Goal: Information Seeking & Learning: Learn about a topic

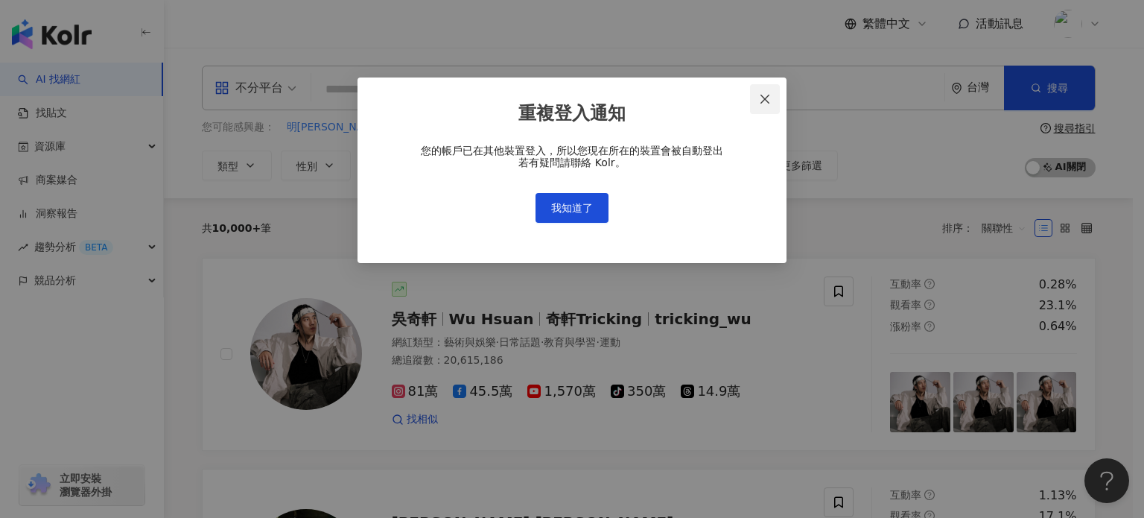
click at [778, 100] on span "Close" at bounding box center [765, 99] width 30 height 12
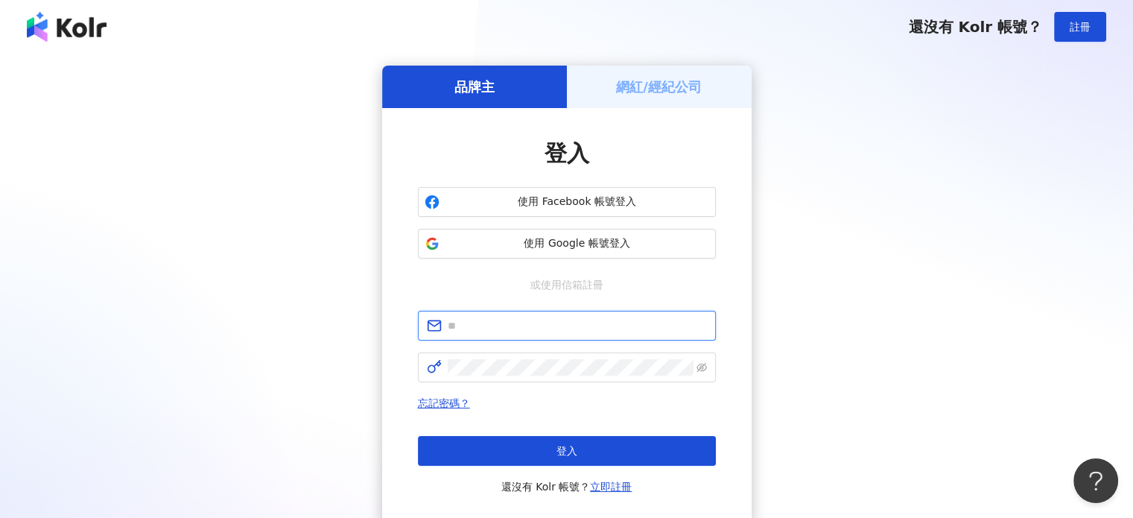
type input "**********"
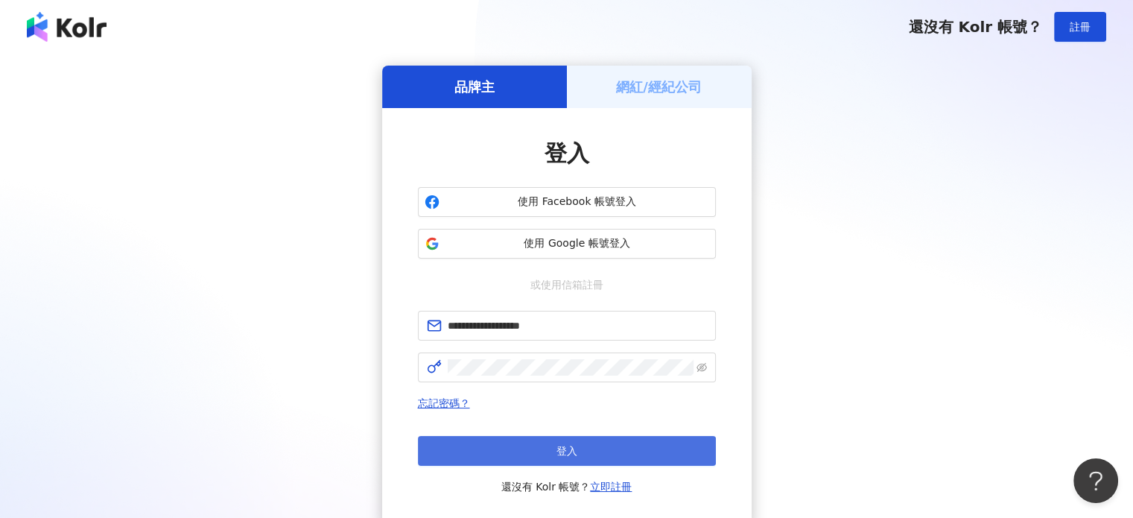
click at [566, 447] on span "登入" at bounding box center [567, 451] width 21 height 12
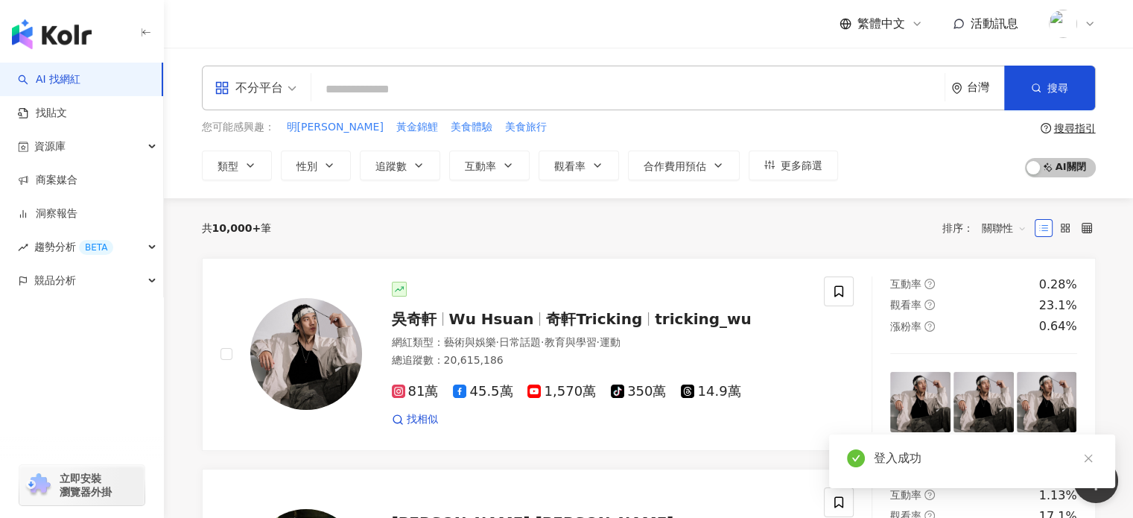
click at [352, 89] on input "search" at bounding box center [627, 89] width 621 height 28
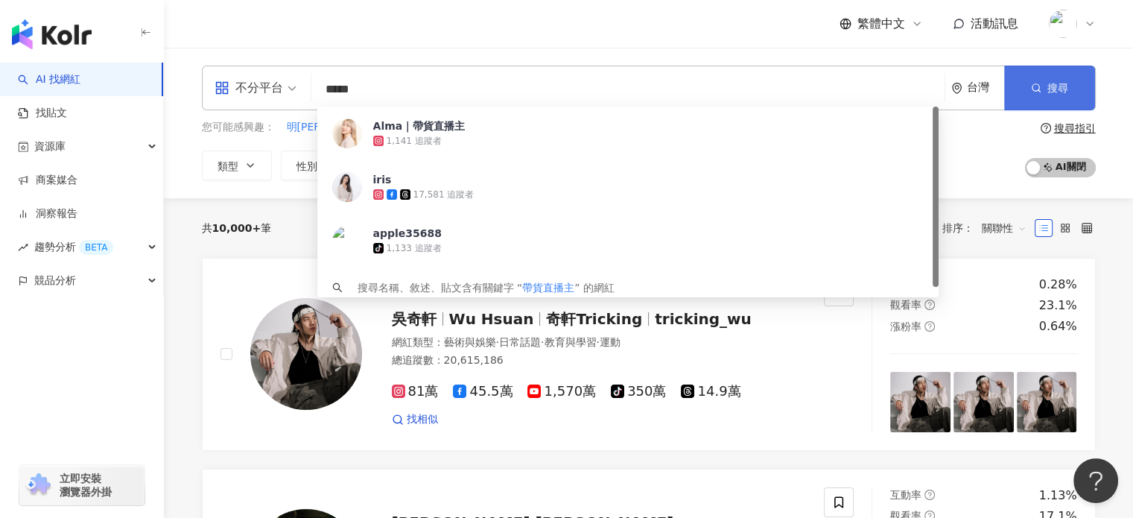
click at [1046, 86] on button "搜尋" at bounding box center [1049, 88] width 91 height 45
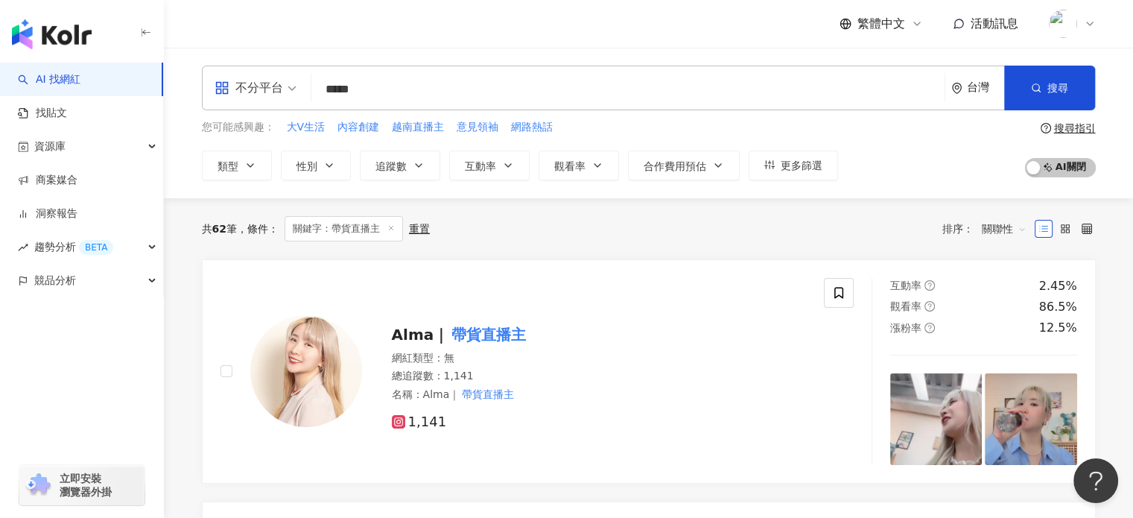
click at [425, 89] on input "*****" at bounding box center [627, 89] width 621 height 28
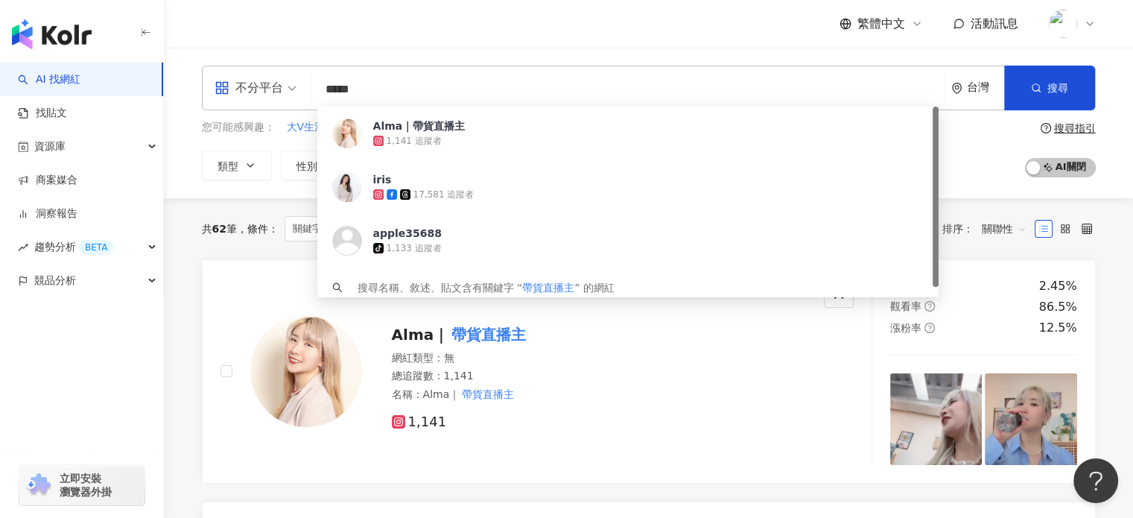
type input "****"
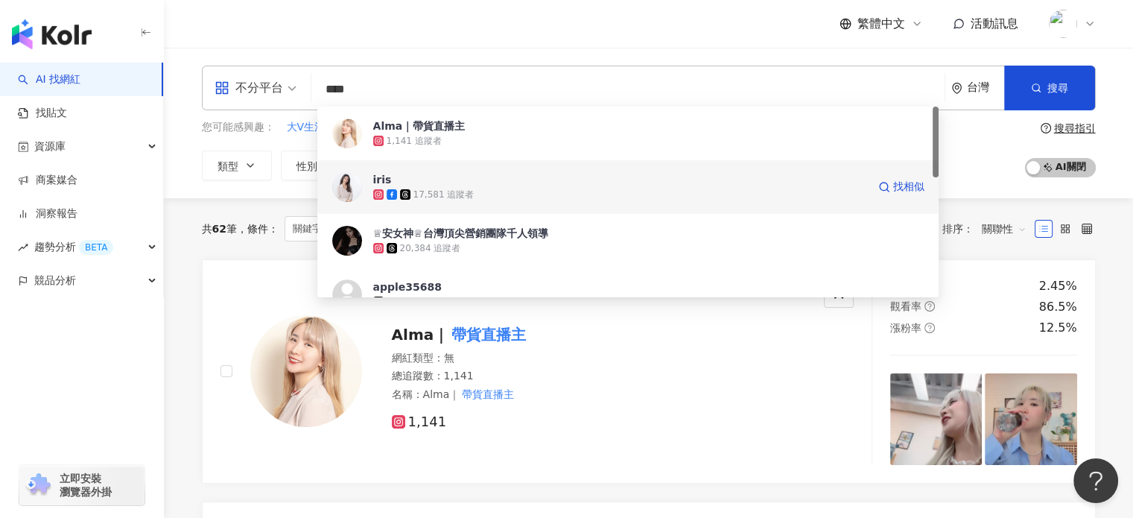
drag, startPoint x: 461, startPoint y: 196, endPoint x: 387, endPoint y: 186, distance: 75.2
click at [387, 186] on div "iris" at bounding box center [382, 179] width 19 height 15
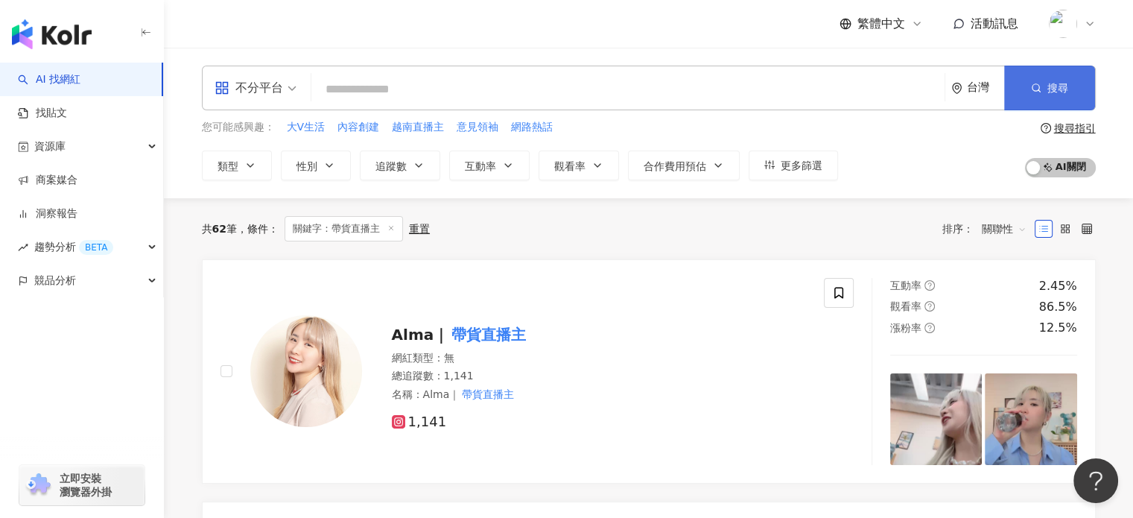
click at [1063, 86] on span "搜尋" at bounding box center [1058, 88] width 21 height 12
click at [428, 83] on input "search" at bounding box center [627, 89] width 621 height 28
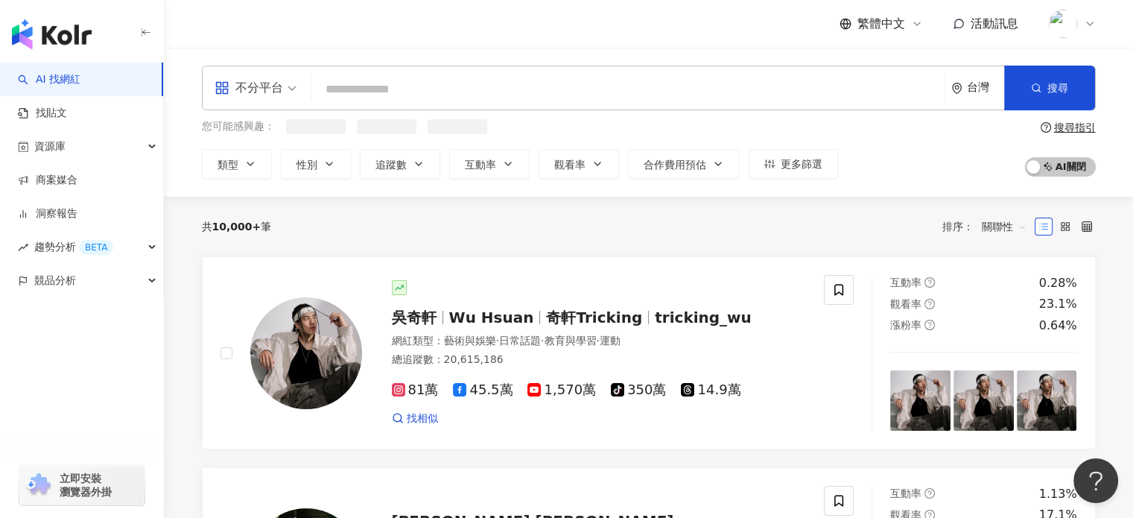
paste input "*****"
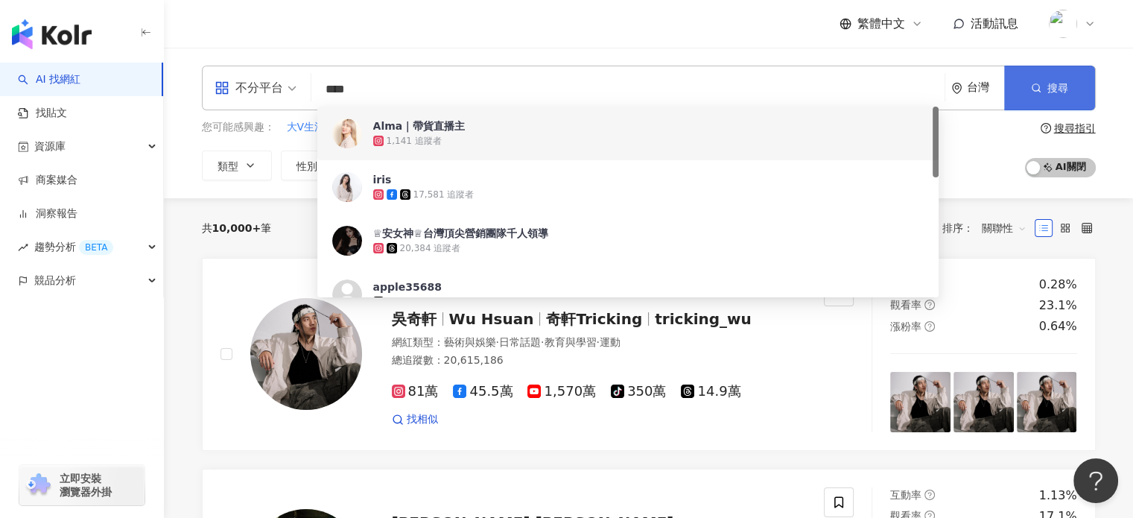
type input "****"
click at [1031, 97] on button "搜尋" at bounding box center [1049, 88] width 91 height 45
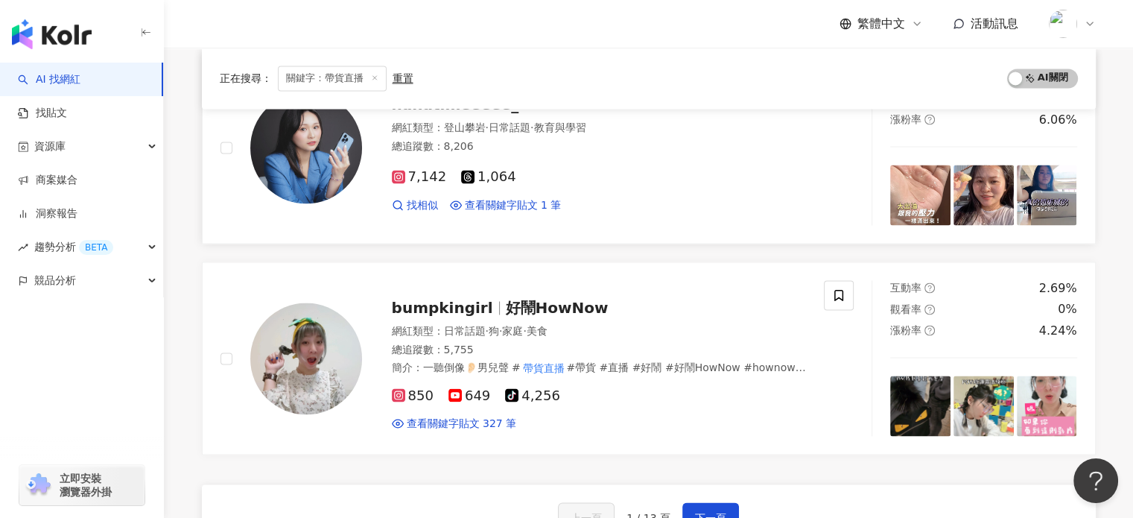
scroll to position [2533, 0]
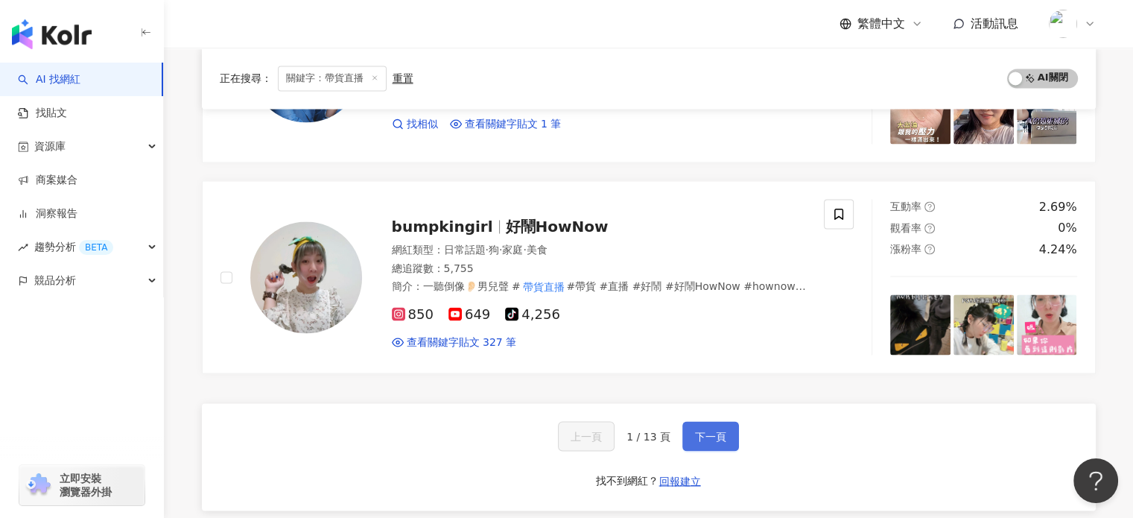
click at [710, 430] on span "下一頁" at bounding box center [710, 436] width 31 height 12
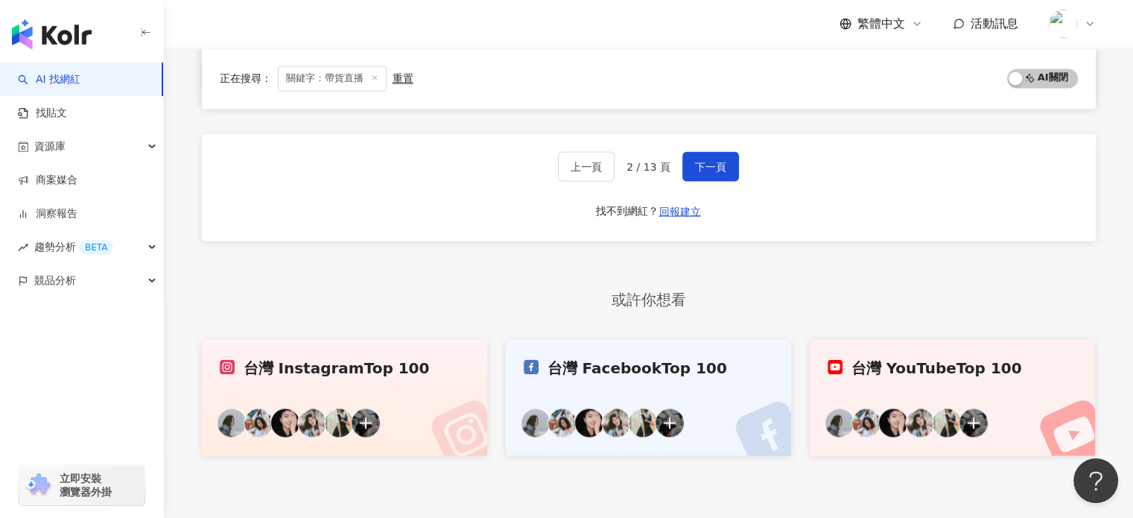
scroll to position [2477, 0]
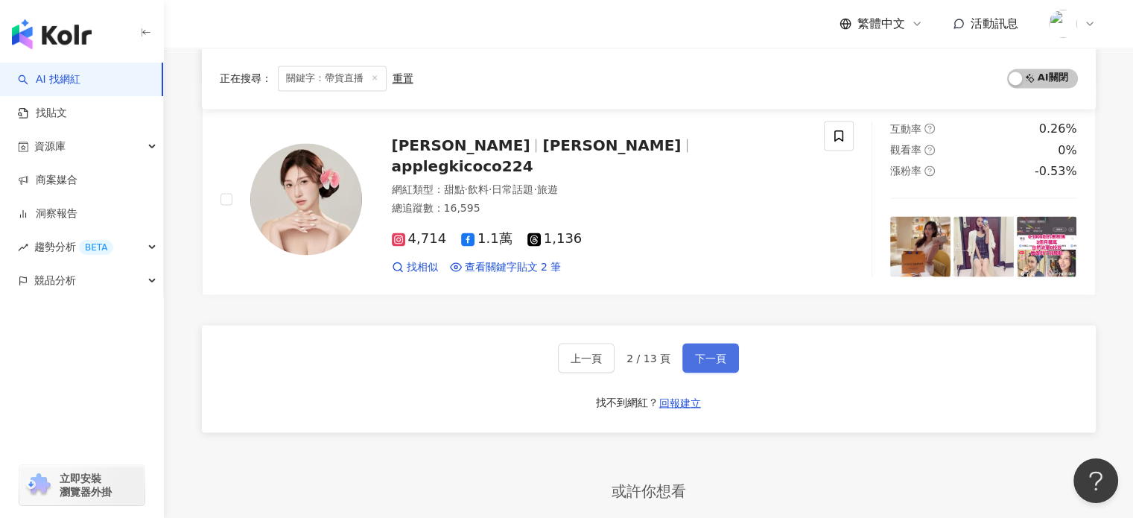
click at [711, 358] on span "下一頁" at bounding box center [710, 358] width 31 height 12
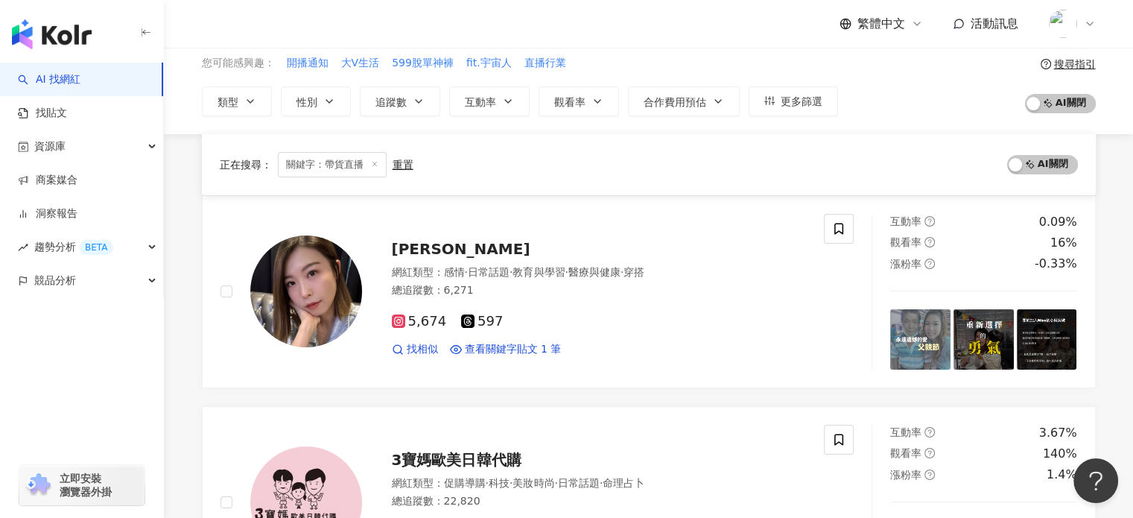
scroll to position [0, 0]
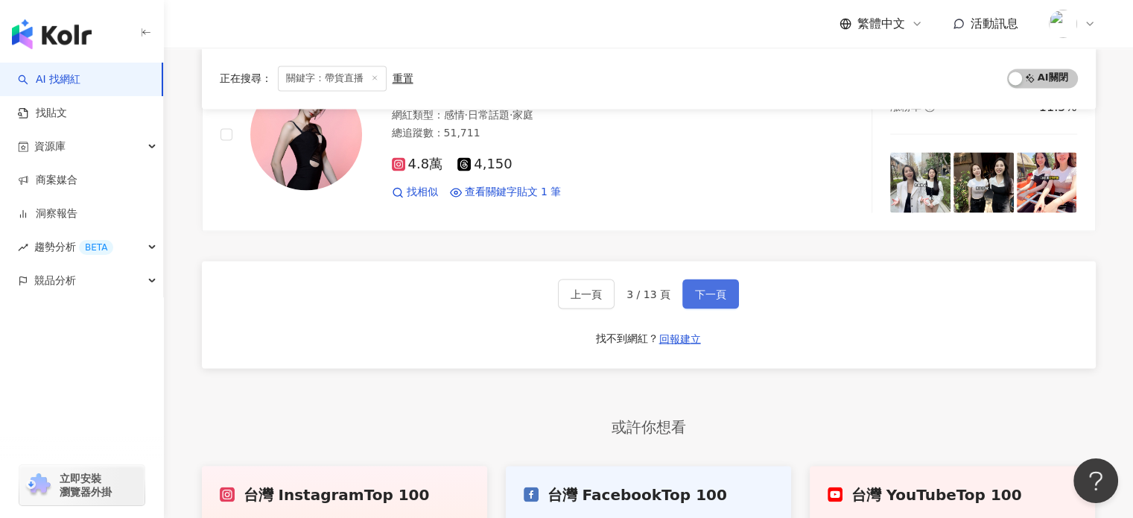
click at [709, 288] on span "下一頁" at bounding box center [710, 294] width 31 height 12
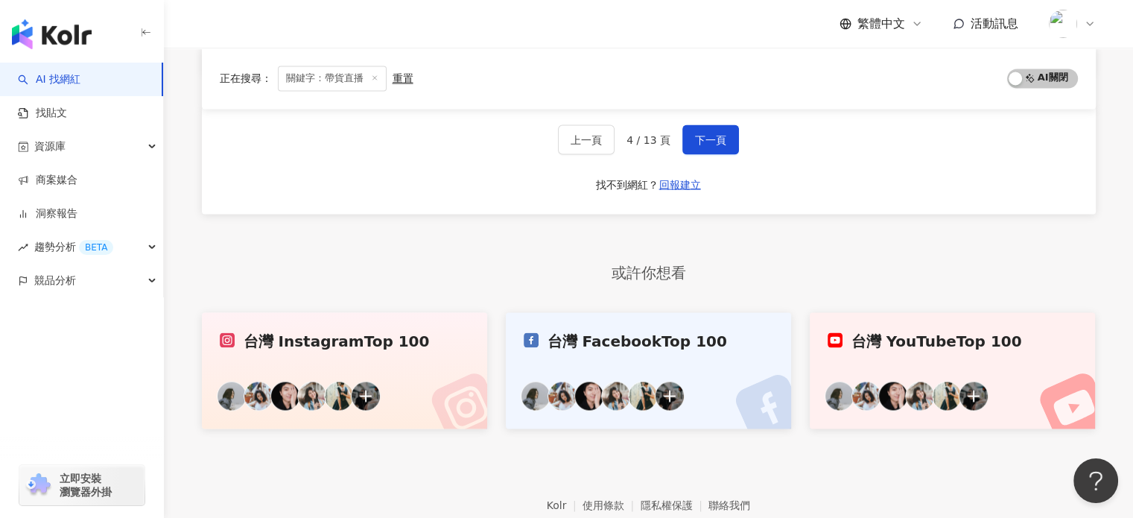
scroll to position [2700, 0]
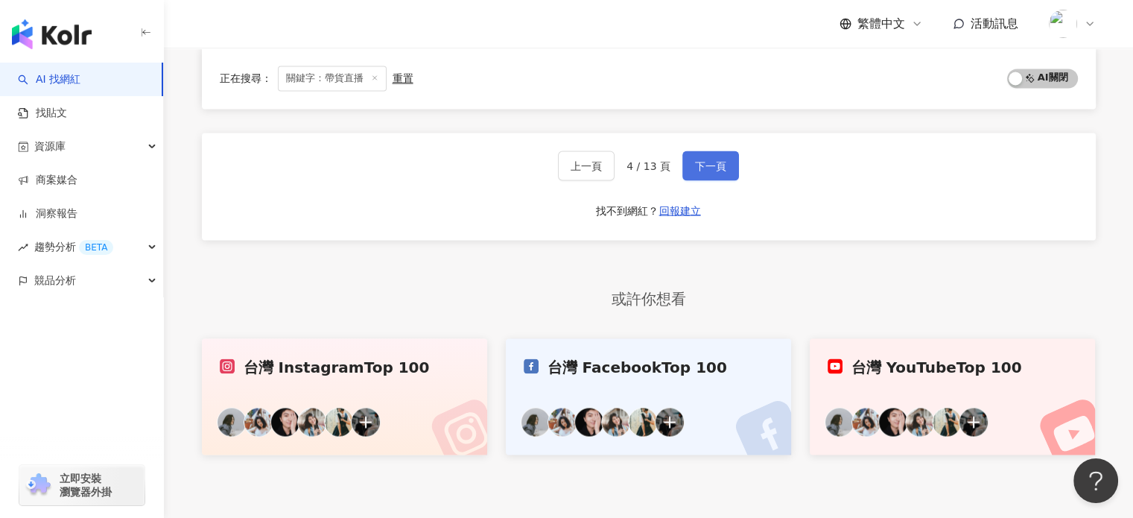
click at [715, 159] on span "下一頁" at bounding box center [710, 165] width 31 height 12
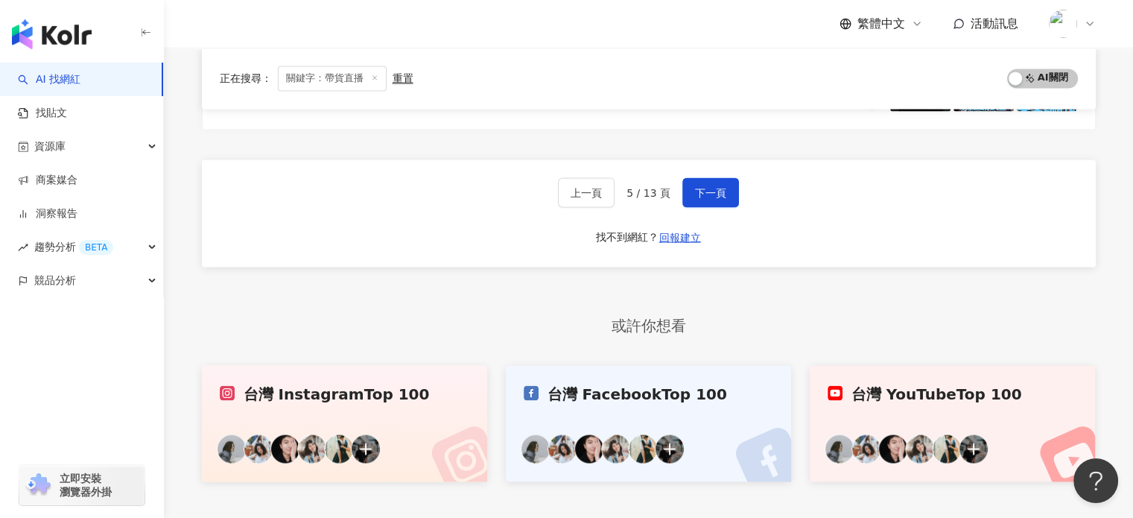
scroll to position [2616, 0]
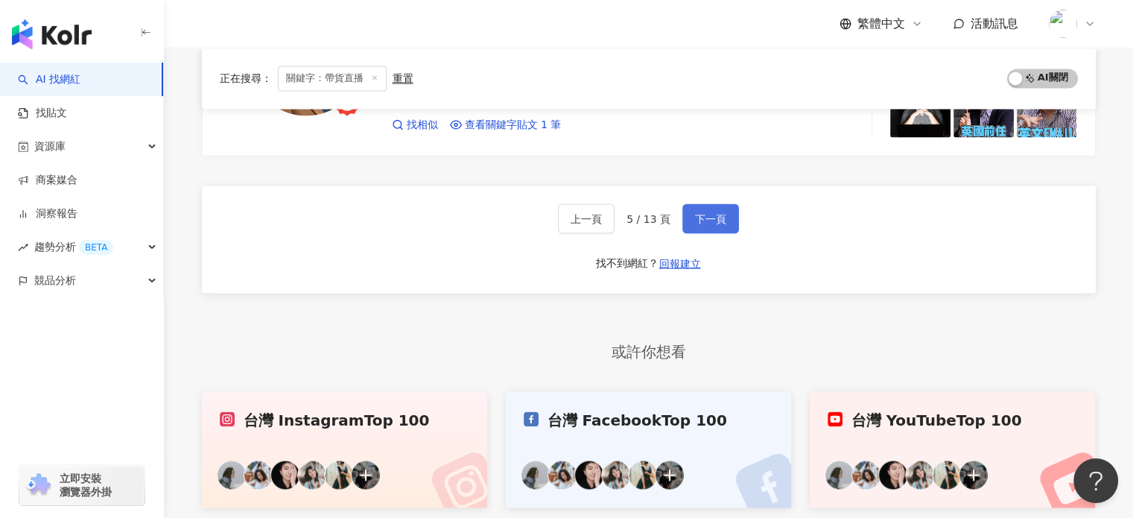
click at [703, 212] on span "下一頁" at bounding box center [710, 218] width 31 height 12
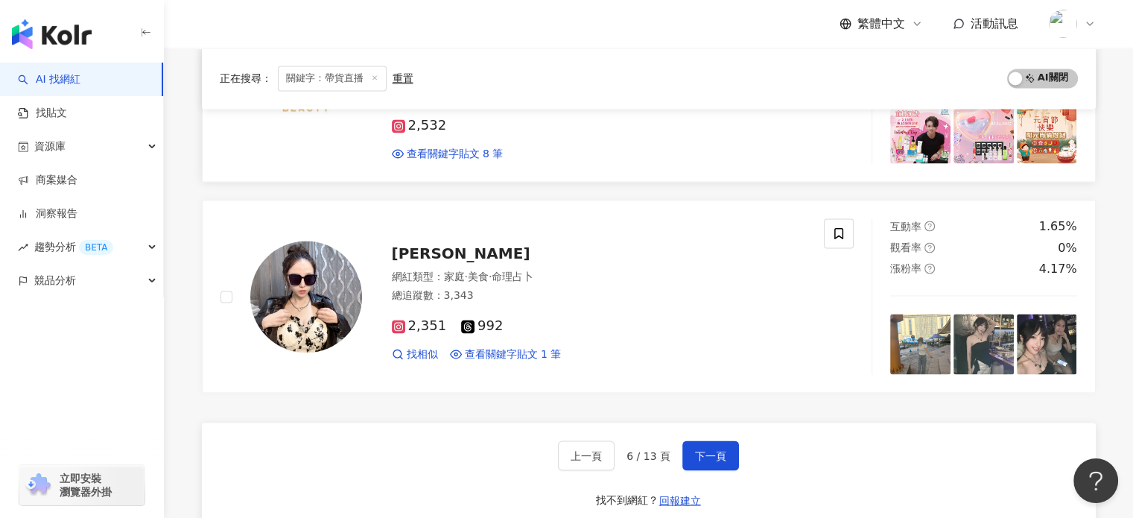
scroll to position [2533, 0]
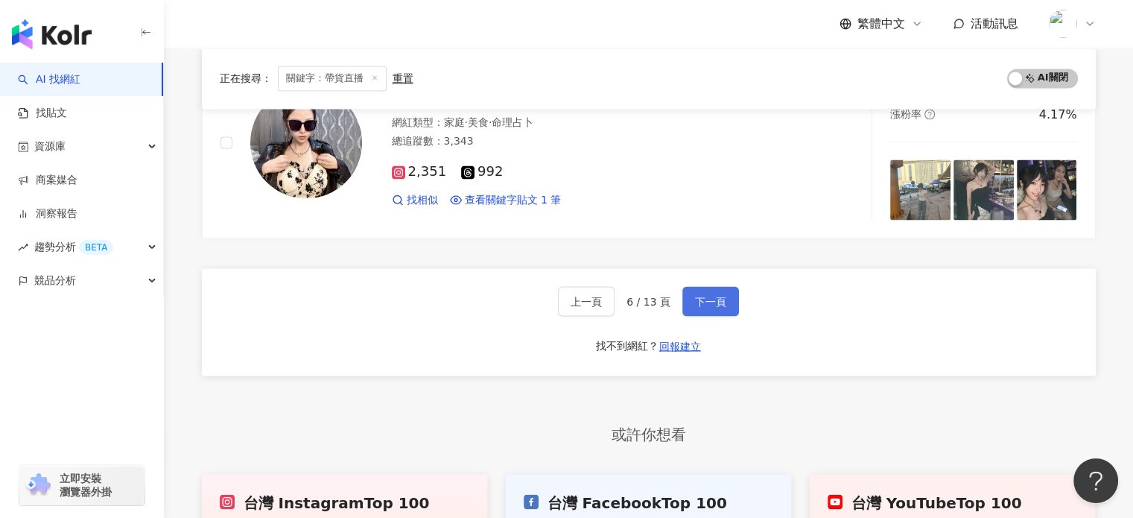
click at [714, 295] on span "下一頁" at bounding box center [710, 301] width 31 height 12
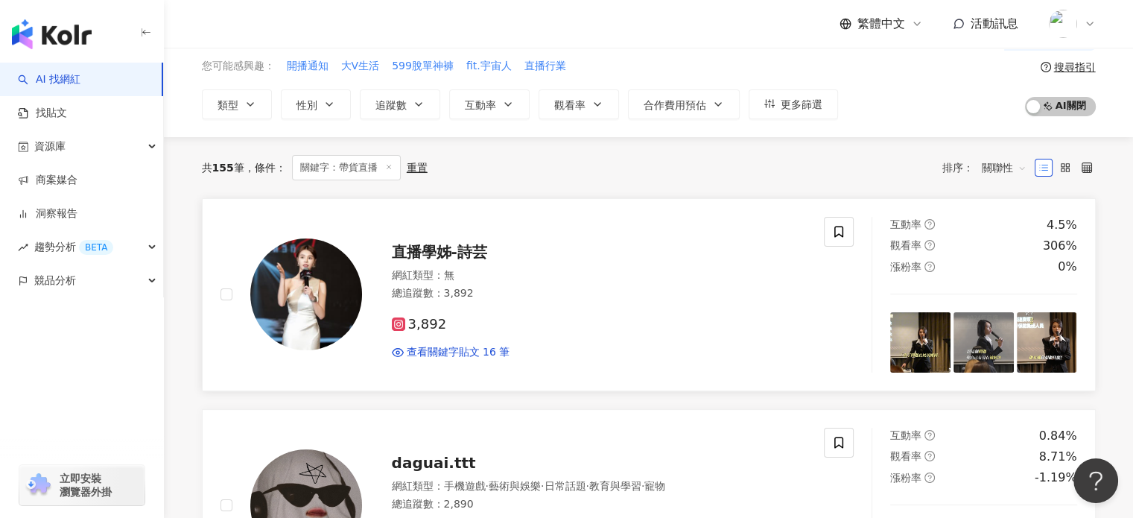
scroll to position [0, 0]
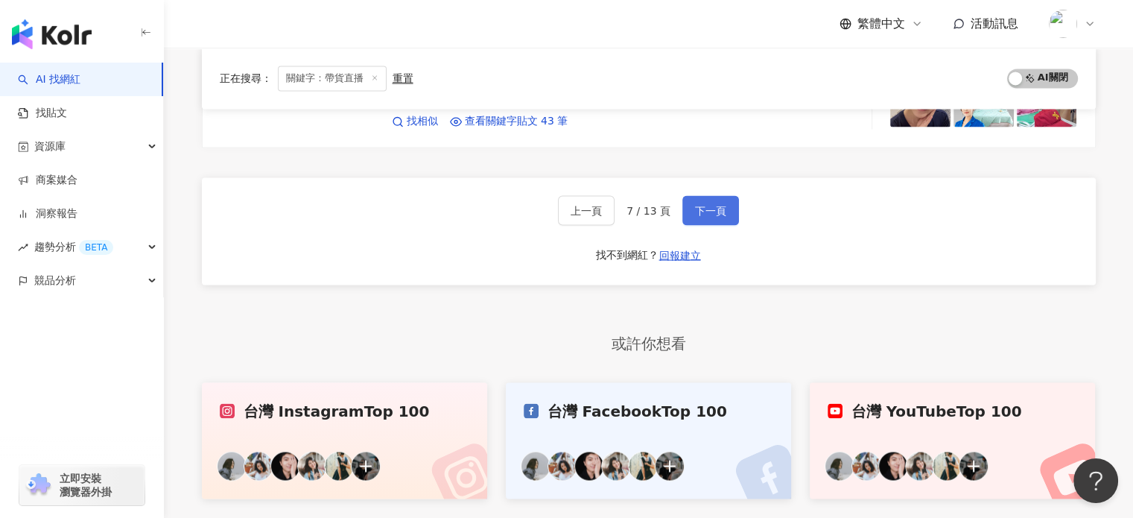
click at [706, 203] on button "下一頁" at bounding box center [710, 210] width 57 height 30
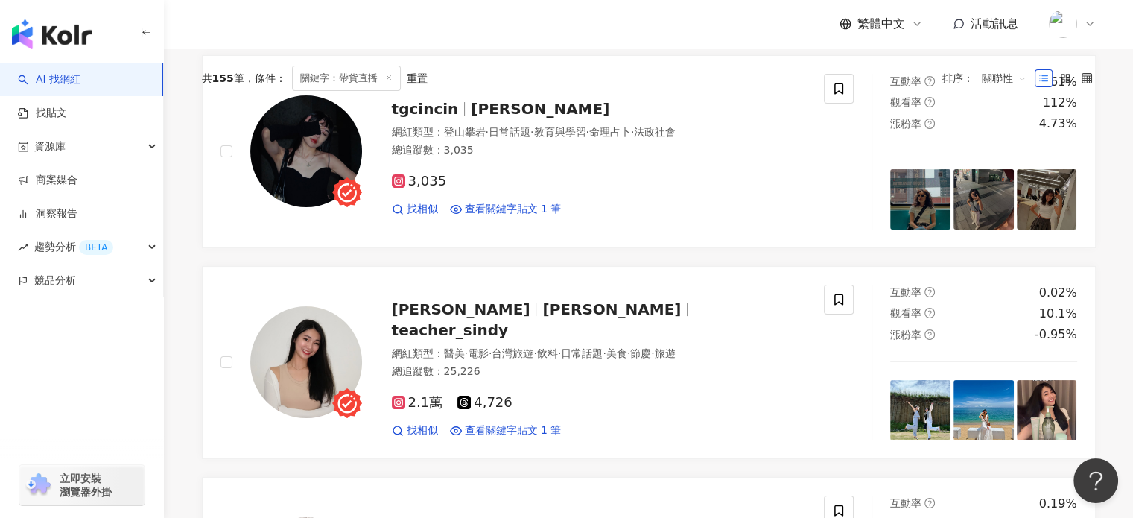
scroll to position [70, 0]
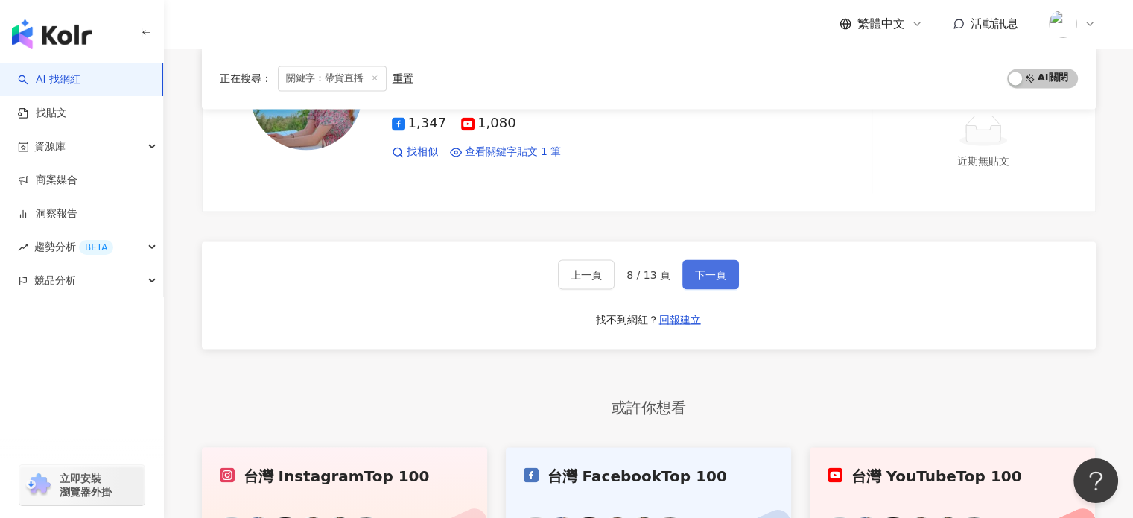
click at [730, 264] on button "下一頁" at bounding box center [710, 274] width 57 height 30
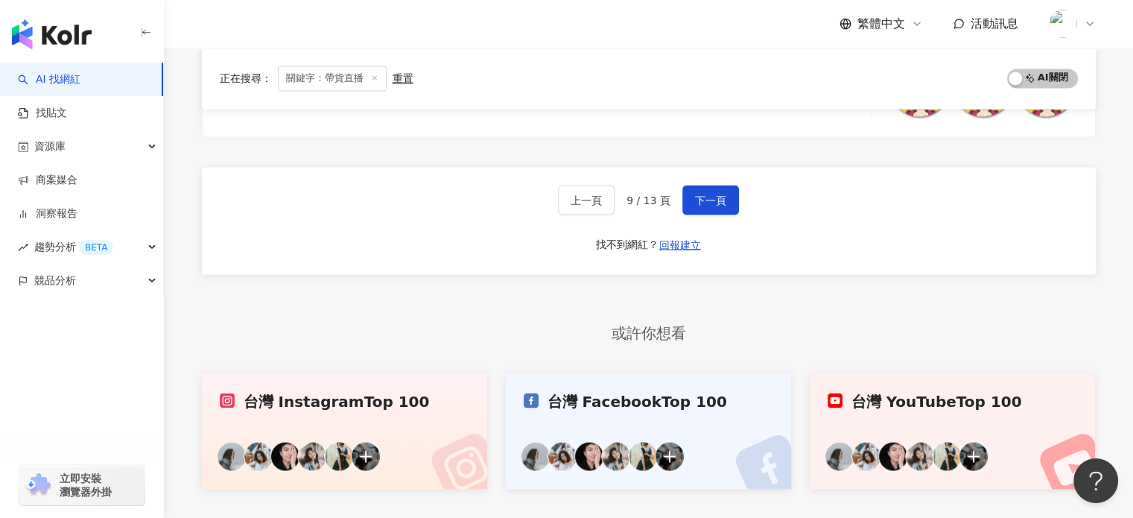
scroll to position [2709, 0]
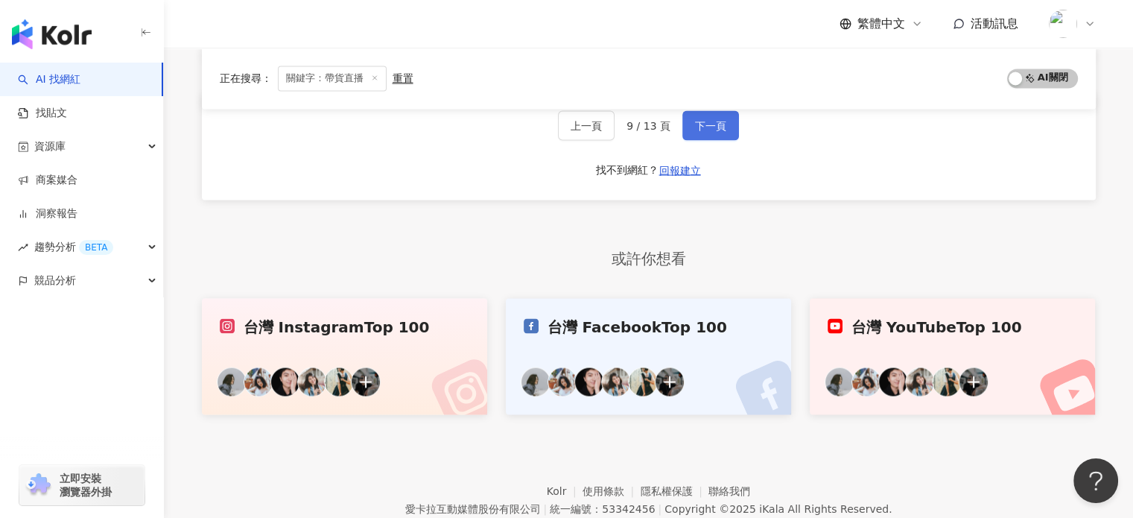
click at [727, 127] on button "下一頁" at bounding box center [710, 125] width 57 height 30
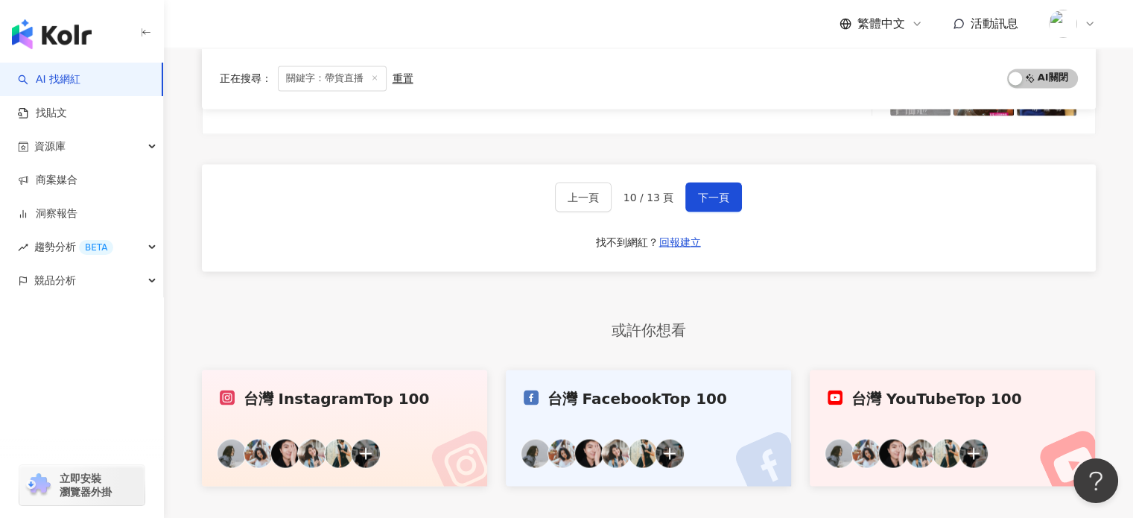
scroll to position [2509, 0]
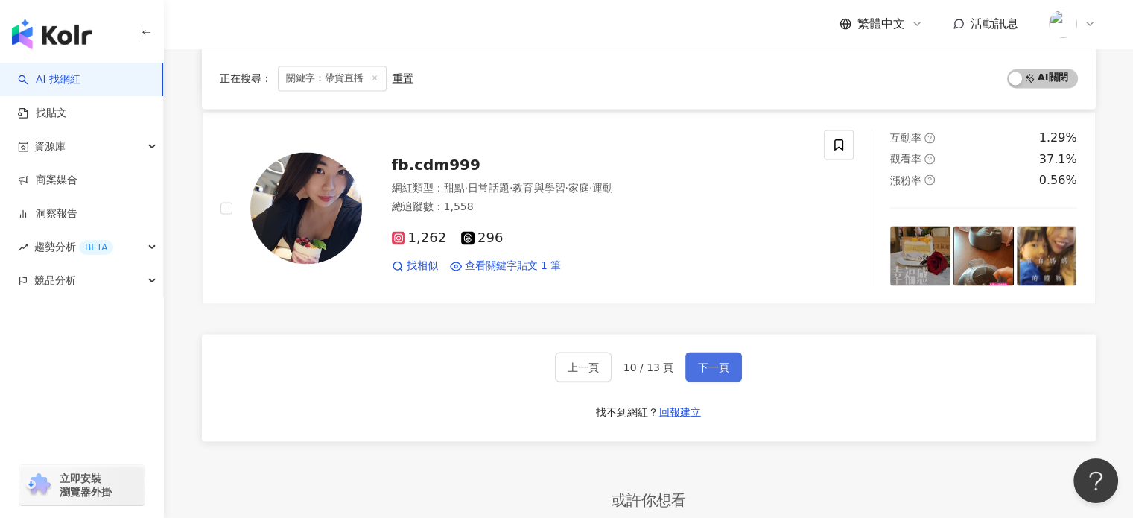
click at [703, 369] on button "下一頁" at bounding box center [713, 367] width 57 height 30
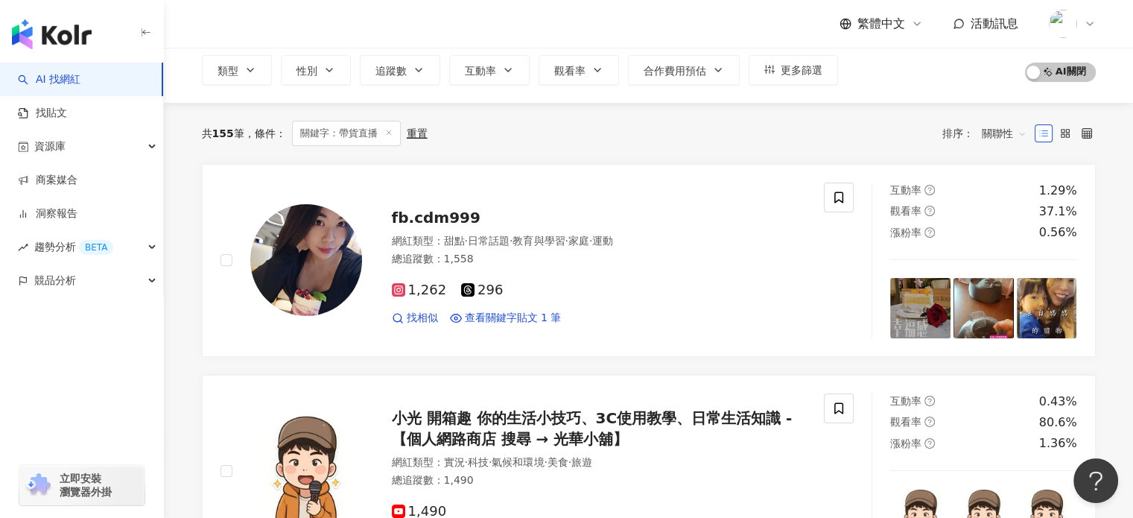
scroll to position [92, 0]
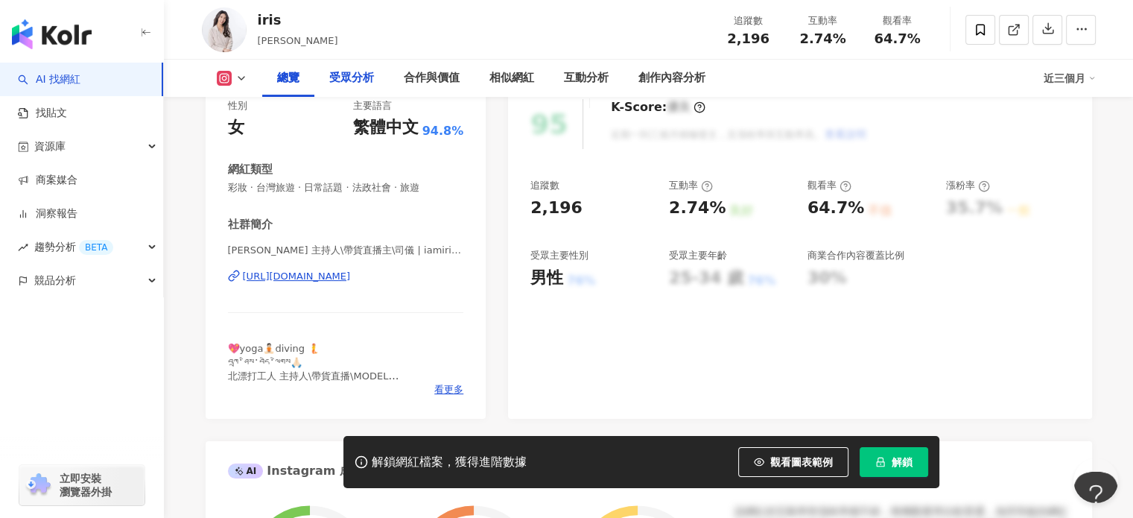
scroll to position [224, 0]
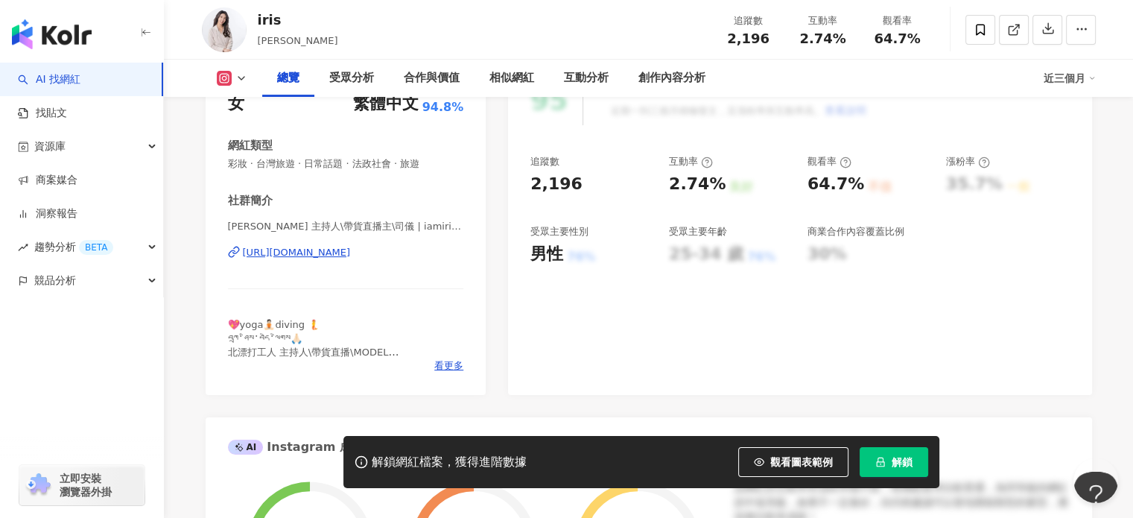
click at [351, 256] on div "https://www.instagram.com/iamiris_yu/" at bounding box center [297, 252] width 108 height 13
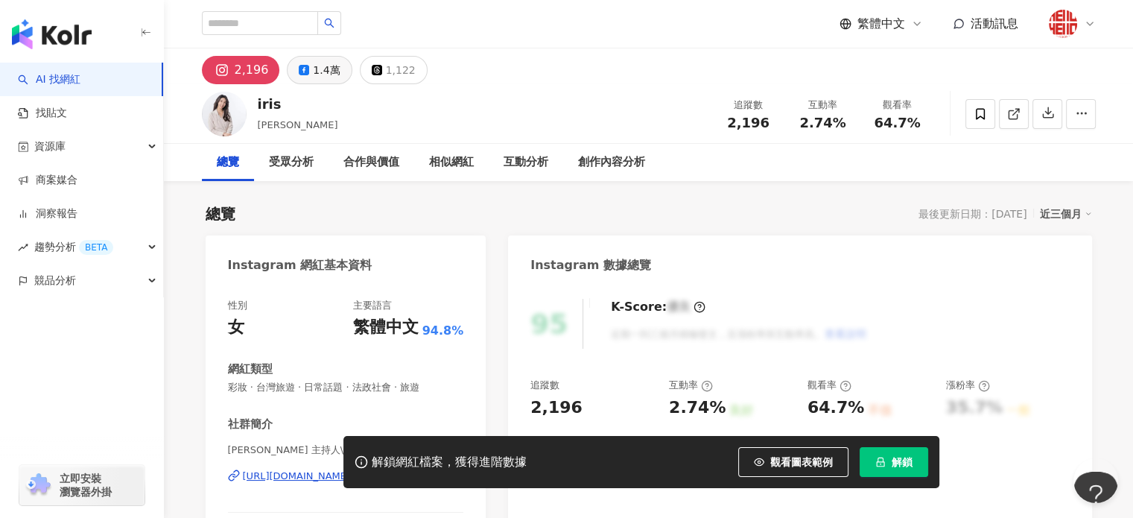
click at [313, 80] on div "1.4萬" at bounding box center [326, 70] width 27 height 21
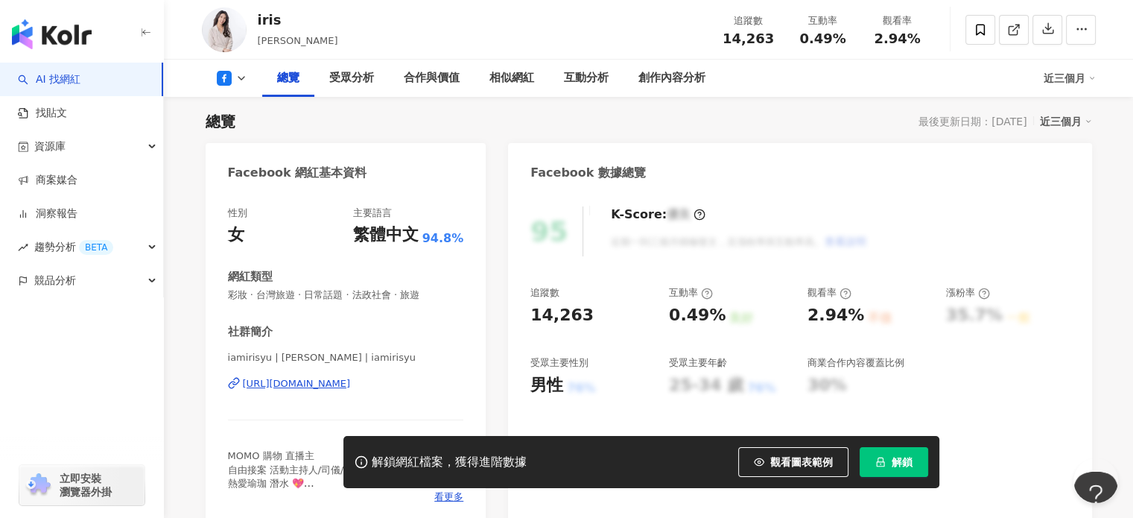
scroll to position [298, 0]
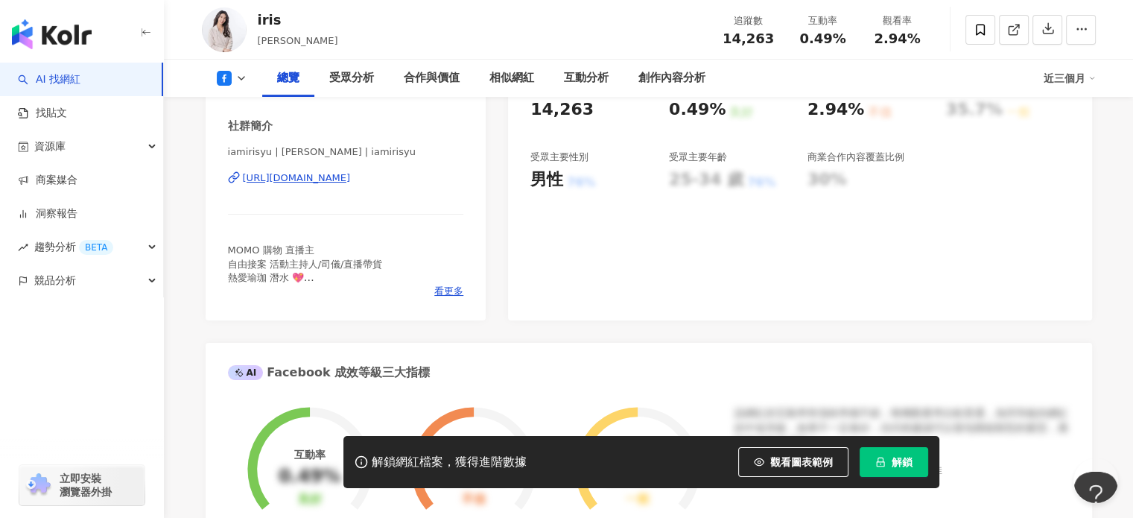
click at [342, 184] on div "https://www.facebook.com/172663390082021" at bounding box center [297, 177] width 108 height 13
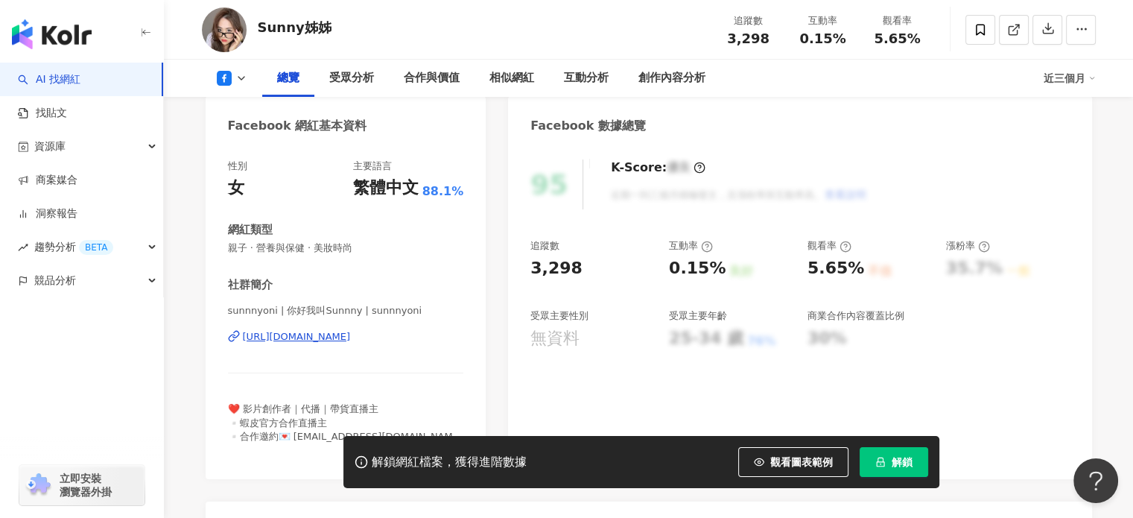
scroll to position [149, 0]
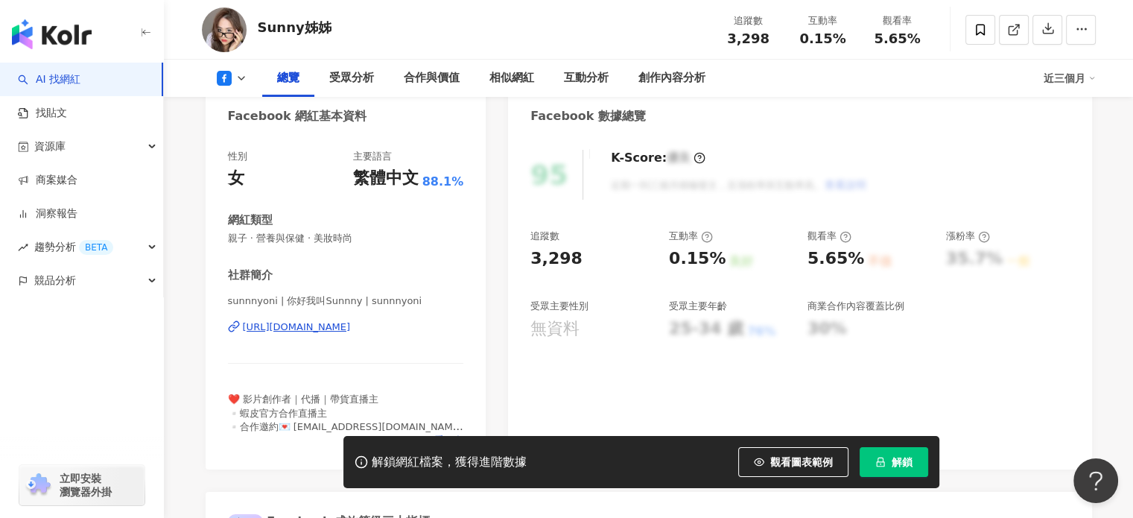
click at [329, 326] on div "https://www.facebook.com/2372905592943153" at bounding box center [297, 326] width 108 height 13
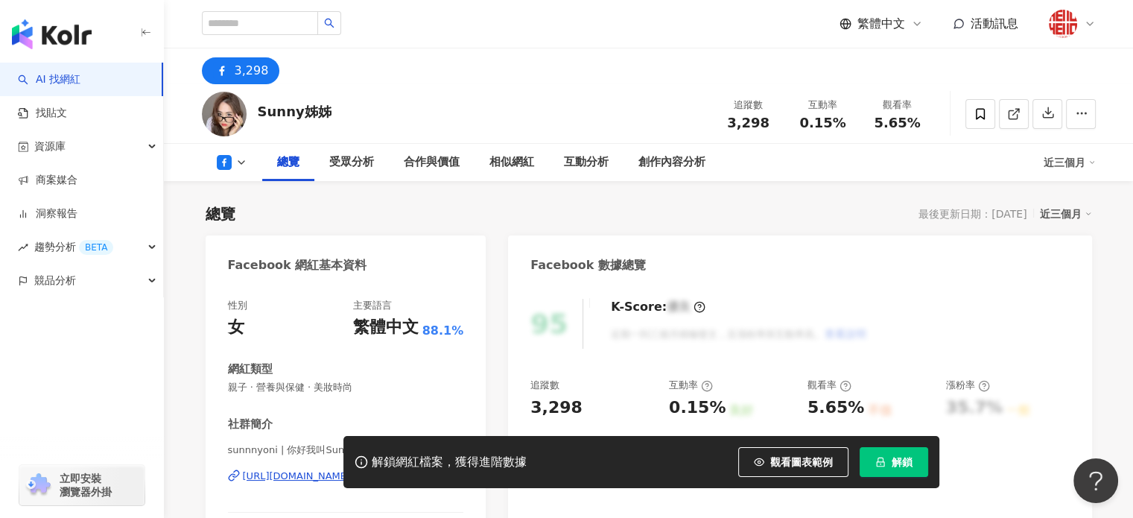
click at [238, 174] on div "總覽 受眾分析 合作與價值 相似網紅 互動分析 創作內容分析 近三個月" at bounding box center [649, 162] width 894 height 37
click at [245, 160] on icon at bounding box center [241, 162] width 12 height 12
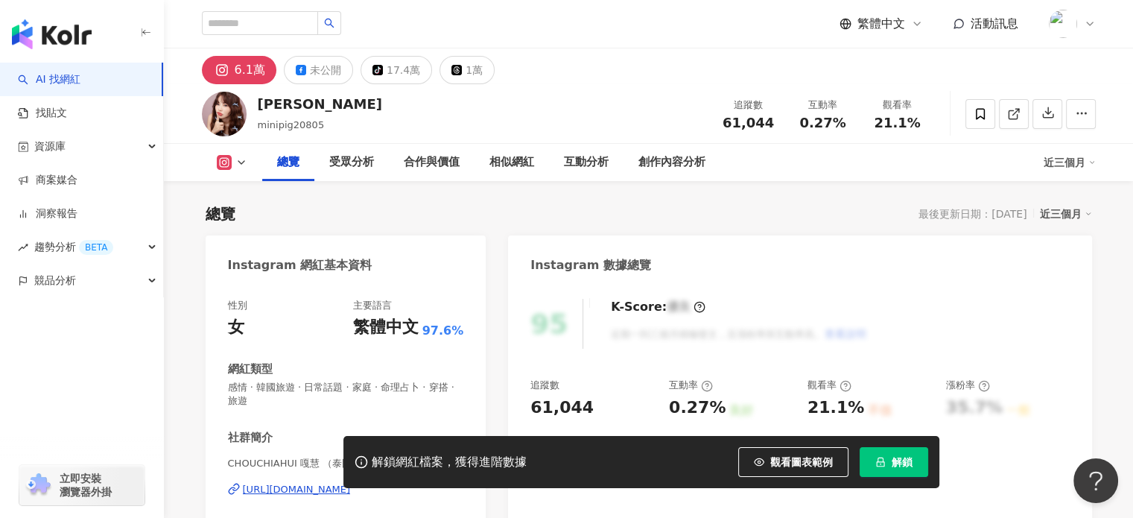
scroll to position [149, 0]
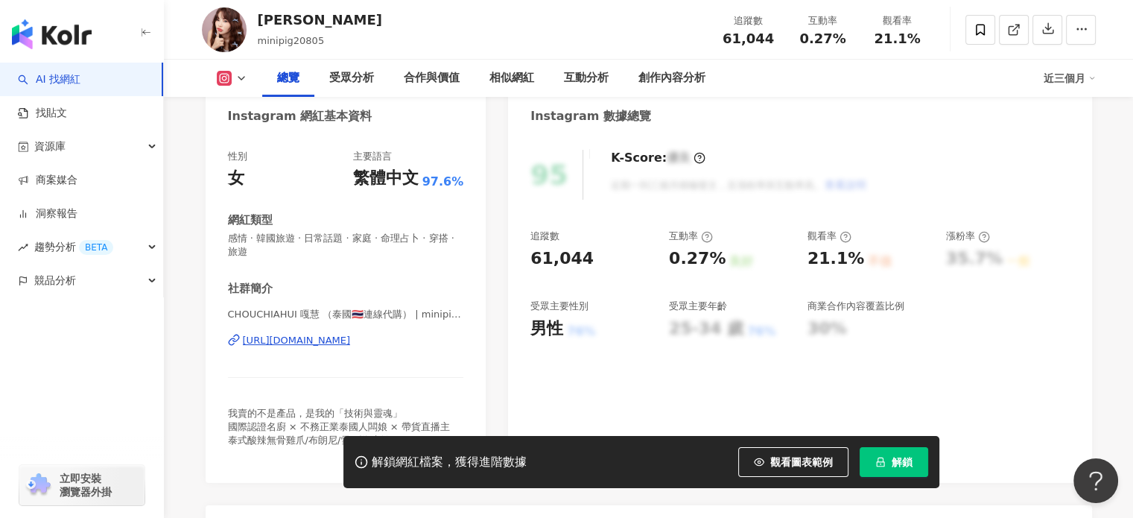
click at [329, 340] on div "https://www.instagram.com/minipig20805_/" at bounding box center [297, 340] width 108 height 13
click at [233, 78] on button at bounding box center [232, 78] width 60 height 15
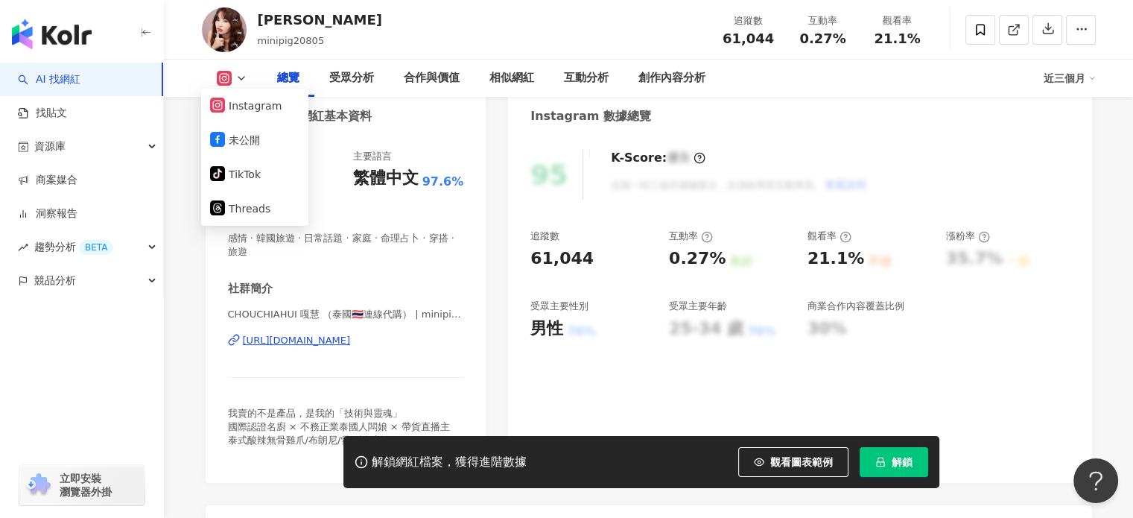
click at [233, 78] on button at bounding box center [232, 78] width 60 height 15
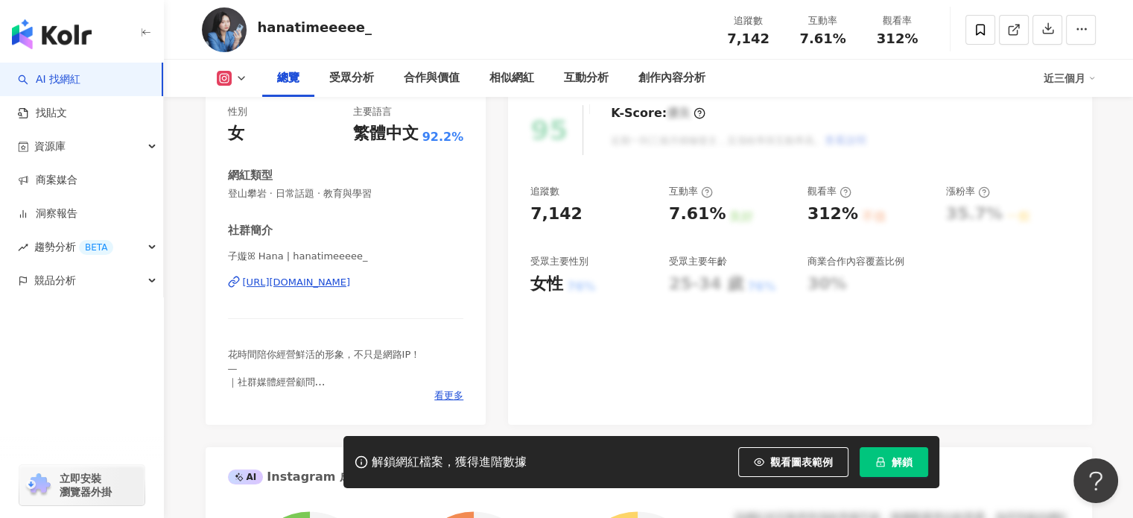
scroll to position [298, 0]
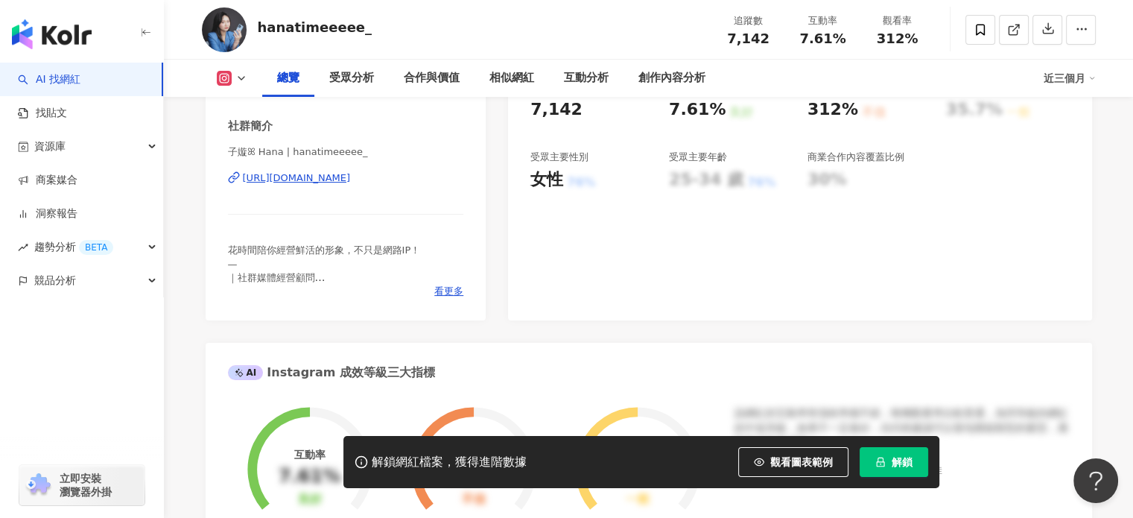
click at [328, 177] on div "https://www.instagram.com/hanatimeeeee_/" at bounding box center [297, 177] width 108 height 13
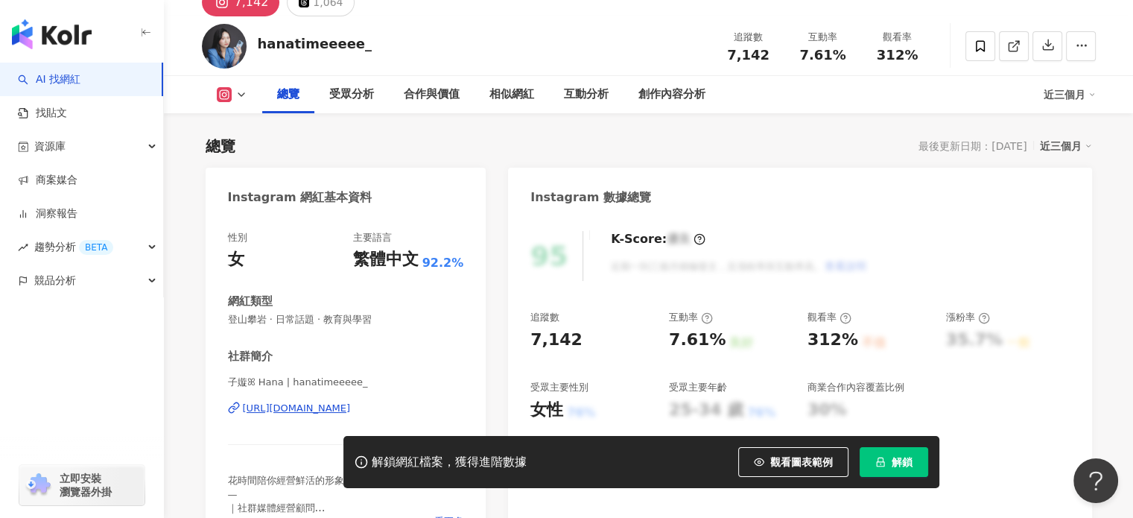
scroll to position [149, 0]
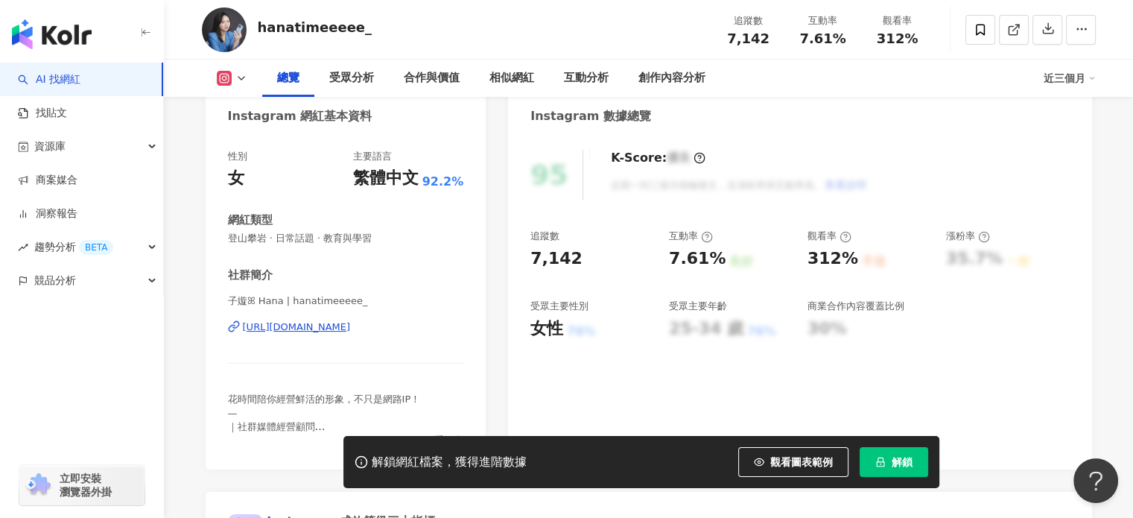
click at [351, 326] on div "https://www.instagram.com/hanatimeeeee_/" at bounding box center [297, 326] width 108 height 13
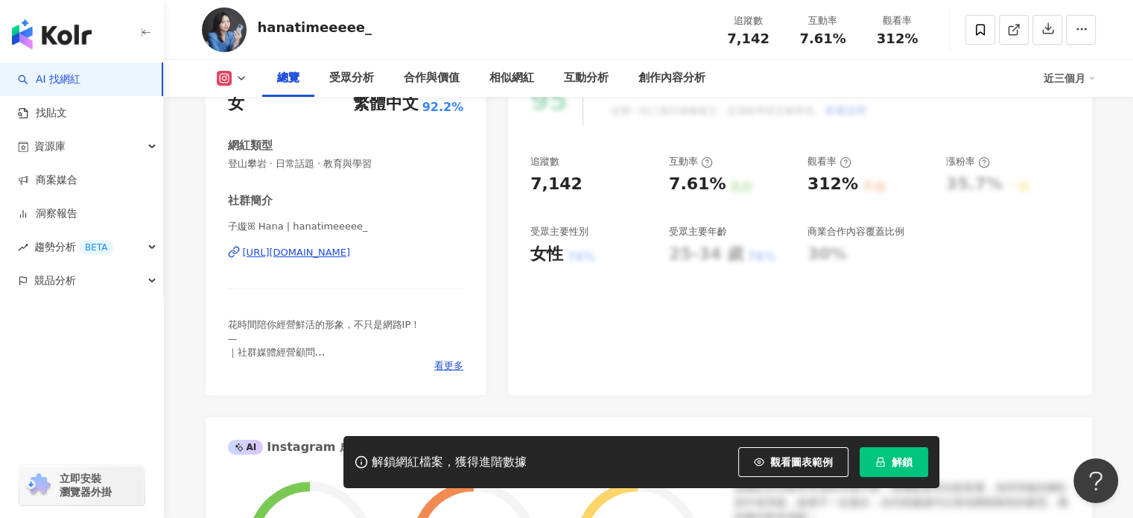
click at [447, 358] on div "花時間陪你經營鮮活的形象，不只是網路IP！ — ｜社群媒體經營顧問 ｜自媒體短片．拍攝製作 ｜電商與官網．架設優化 💙全方位佈局你的網路形象" at bounding box center [346, 338] width 236 height 41
click at [452, 369] on span "看更多" at bounding box center [448, 365] width 29 height 13
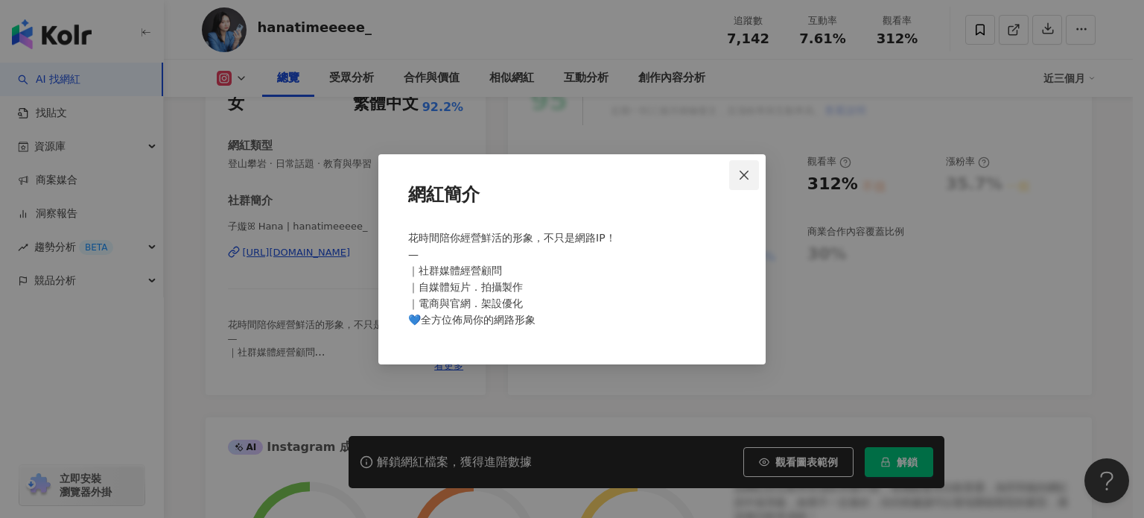
click at [751, 171] on span "Close" at bounding box center [744, 175] width 30 height 12
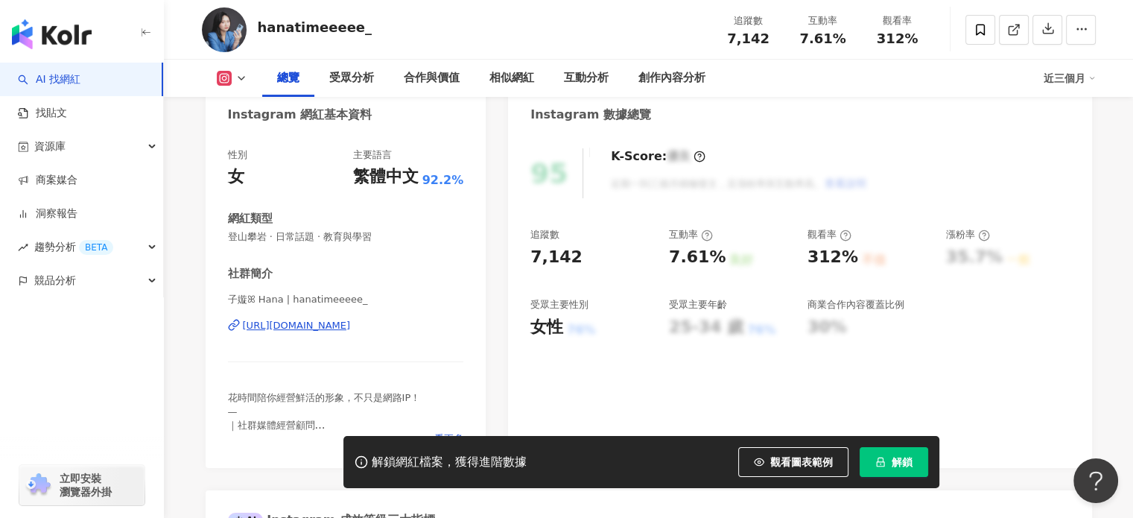
scroll to position [0, 0]
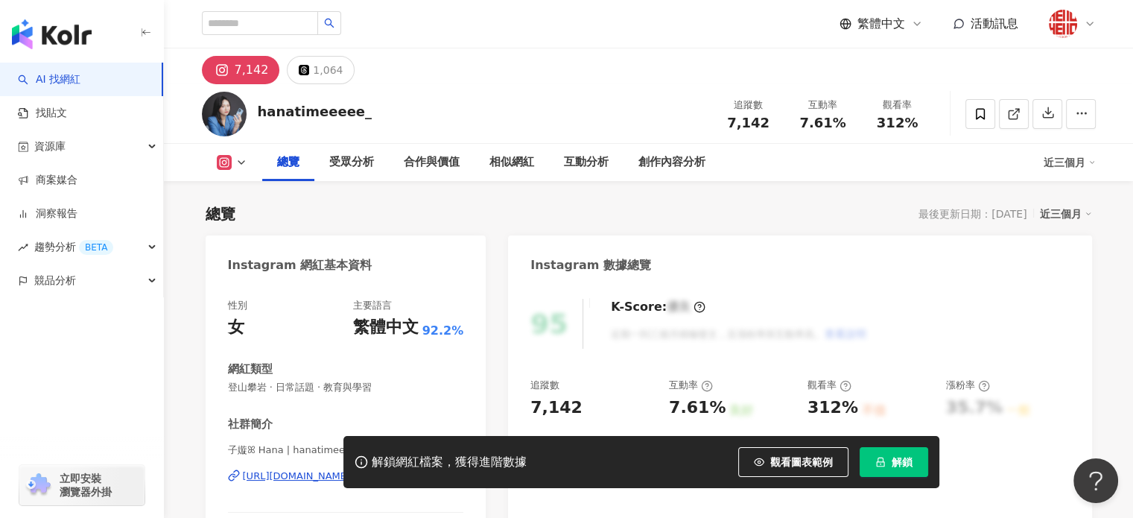
click at [232, 163] on button at bounding box center [232, 162] width 60 height 15
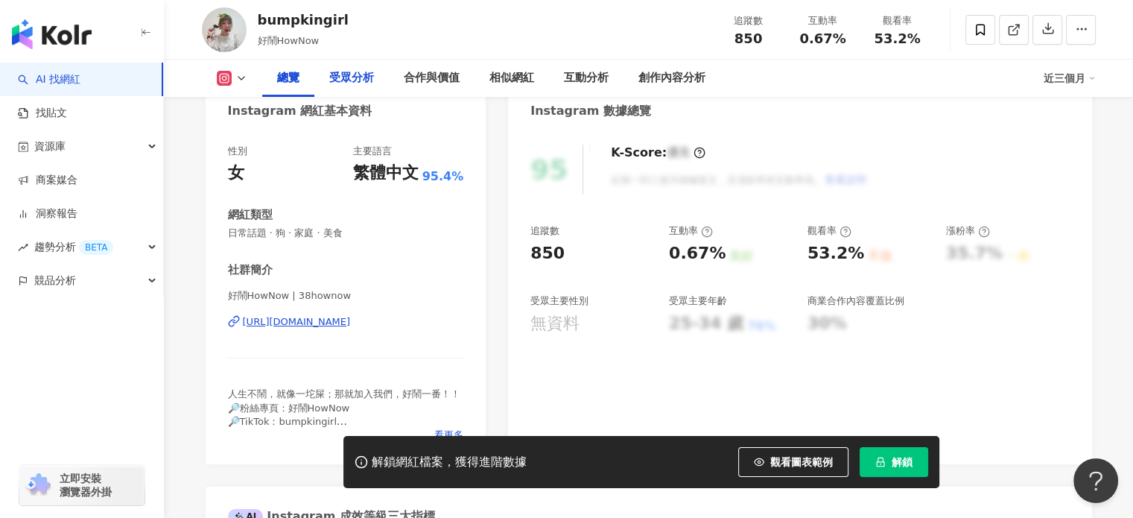
scroll to position [224, 0]
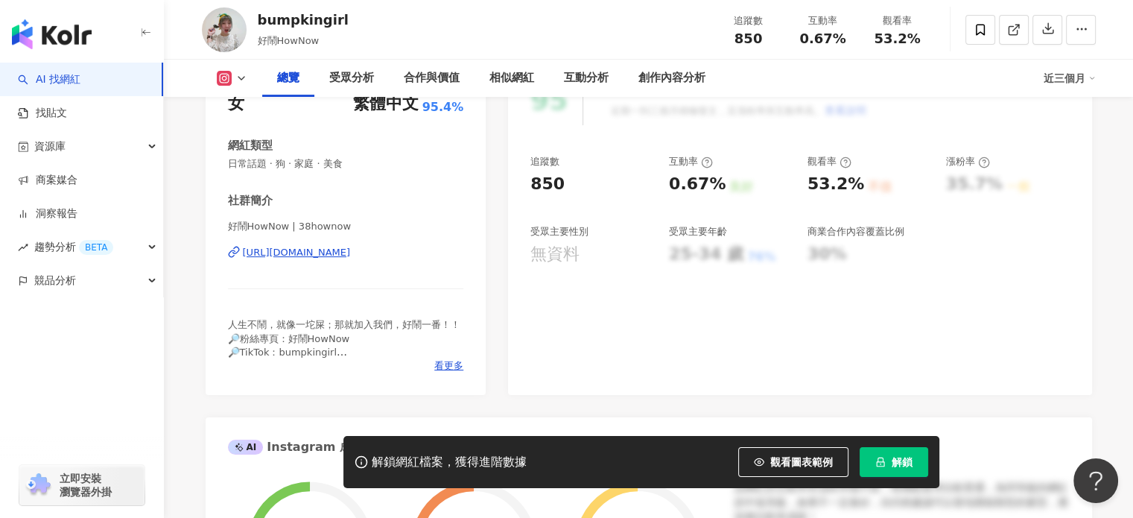
click at [351, 249] on div "https://www.instagram.com/38hownow/" at bounding box center [297, 252] width 108 height 13
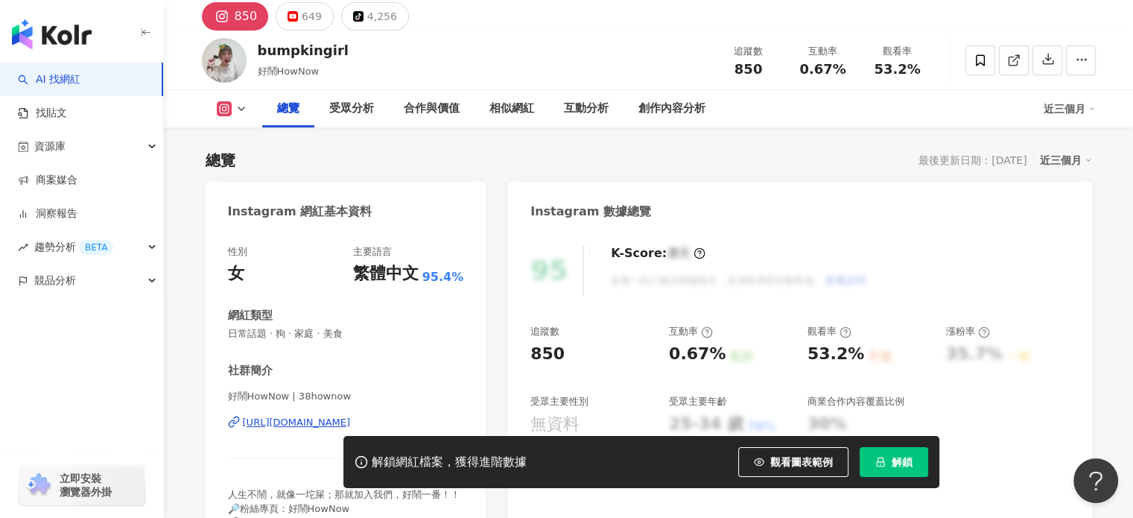
scroll to position [0, 0]
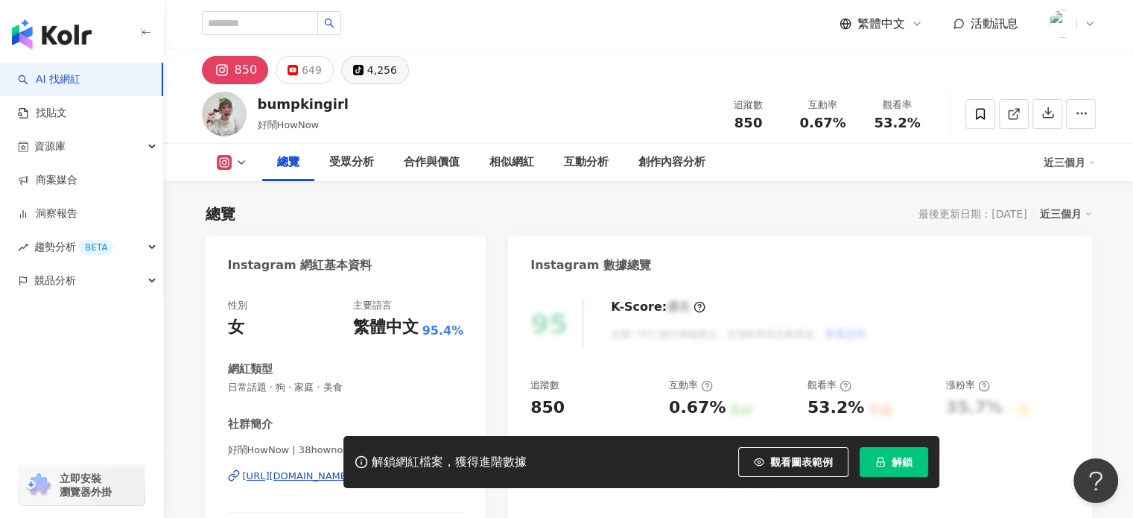
click at [399, 68] on button "tiktok-icon 4,256" at bounding box center [375, 70] width 68 height 28
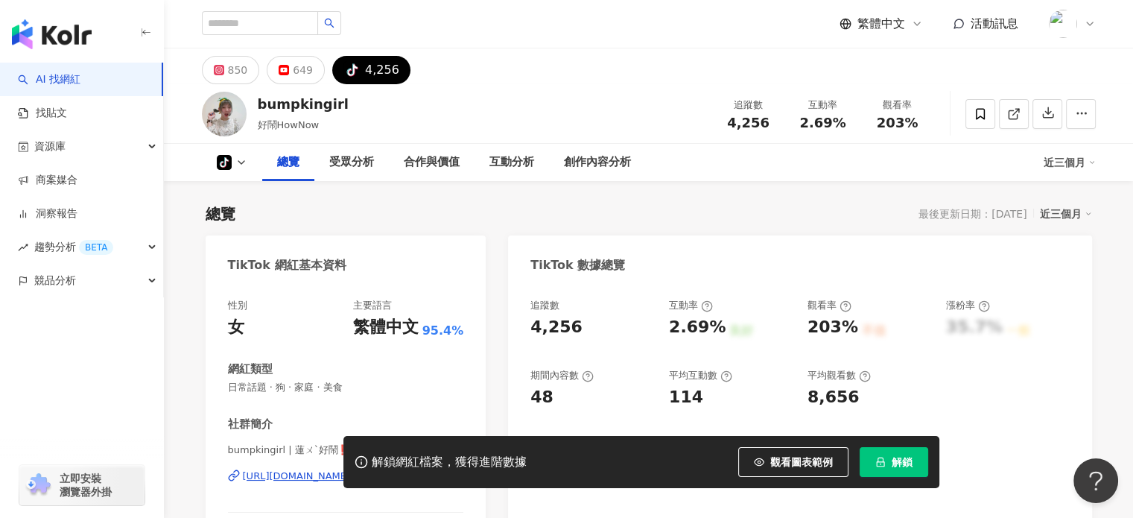
scroll to position [149, 0]
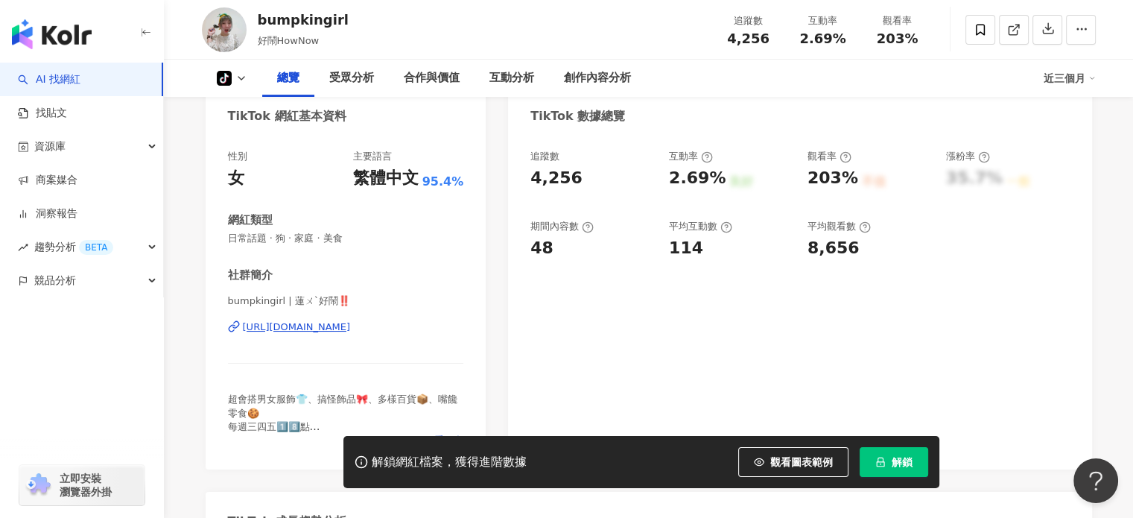
click at [340, 323] on div "https://www.tiktok.com/@bumpkingirl" at bounding box center [297, 326] width 108 height 13
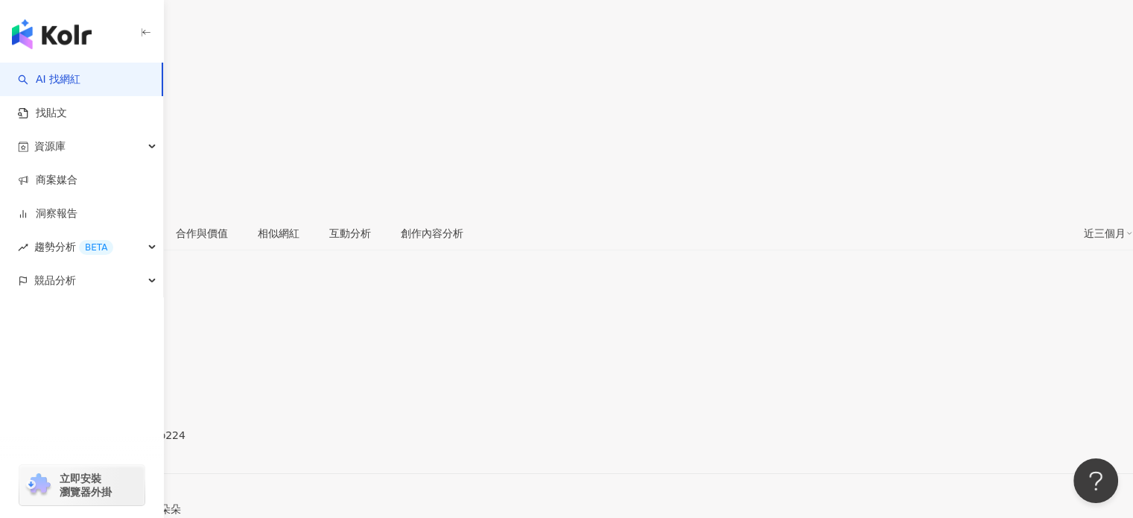
scroll to position [224, 0]
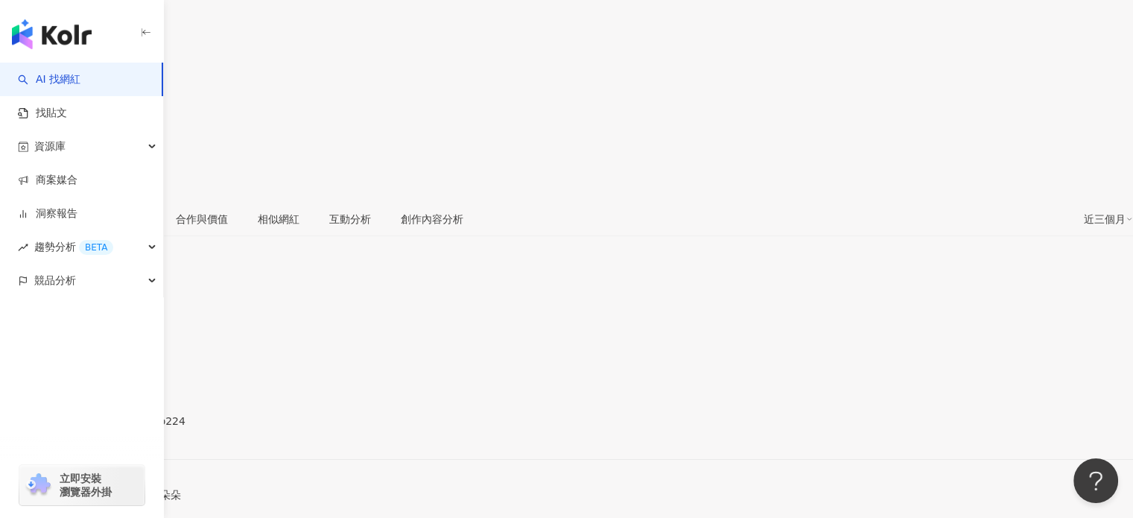
click at [131, 428] on div "[URL][DOMAIN_NAME]" at bounding box center [73, 434] width 116 height 12
click at [75, 82] on div "1.1萬" at bounding box center [61, 88] width 27 height 12
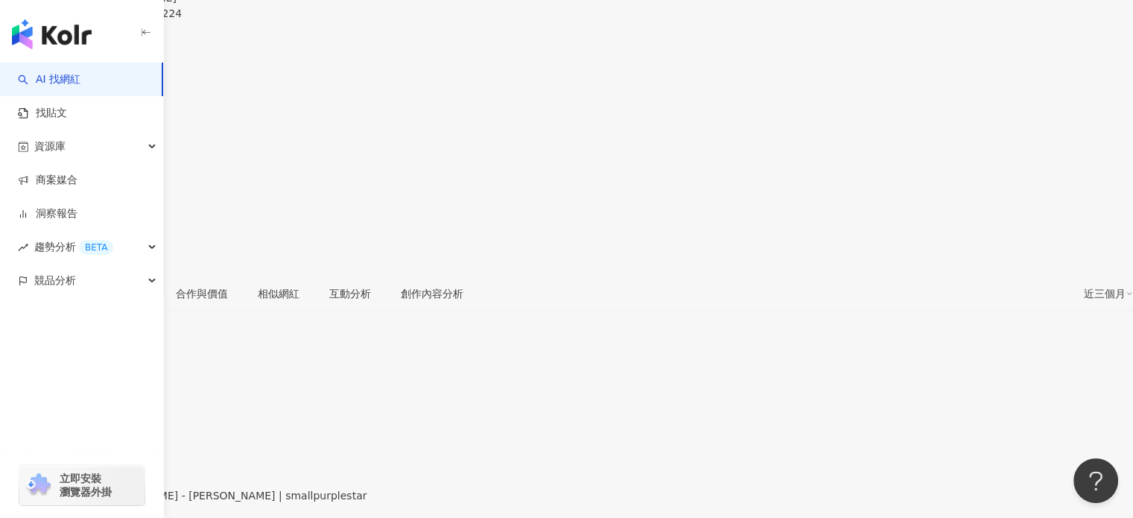
click at [131, 502] on div "[URL][DOMAIN_NAME]" at bounding box center [73, 508] width 116 height 12
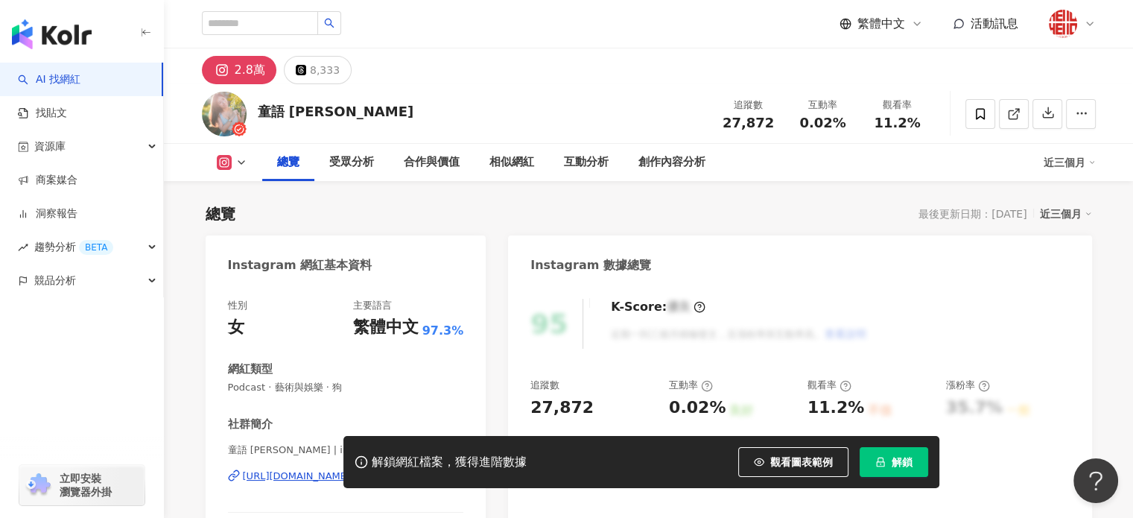
scroll to position [224, 0]
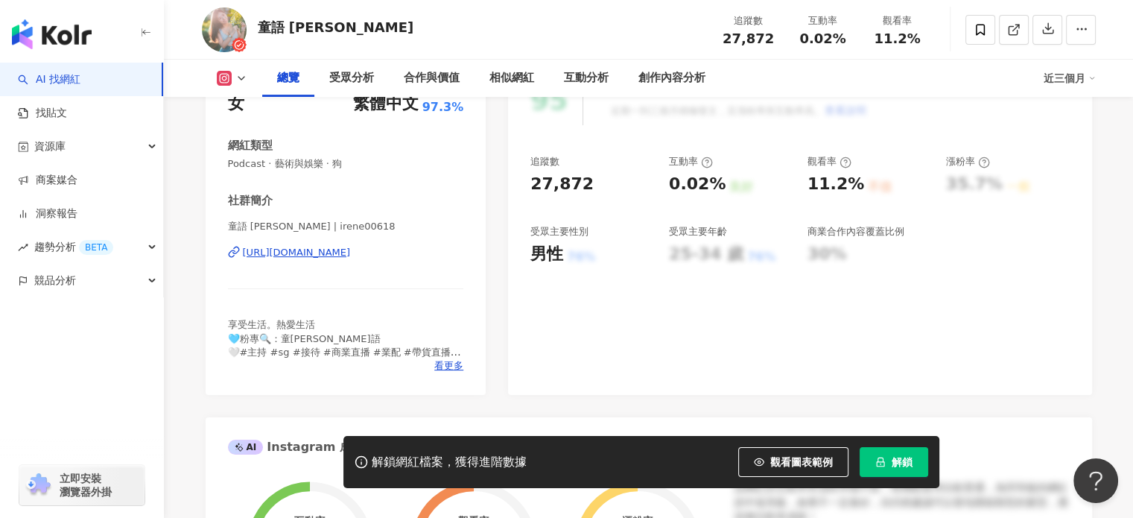
click at [351, 255] on div "[URL][DOMAIN_NAME]" at bounding box center [297, 252] width 108 height 13
